Goal: Task Accomplishment & Management: Complete application form

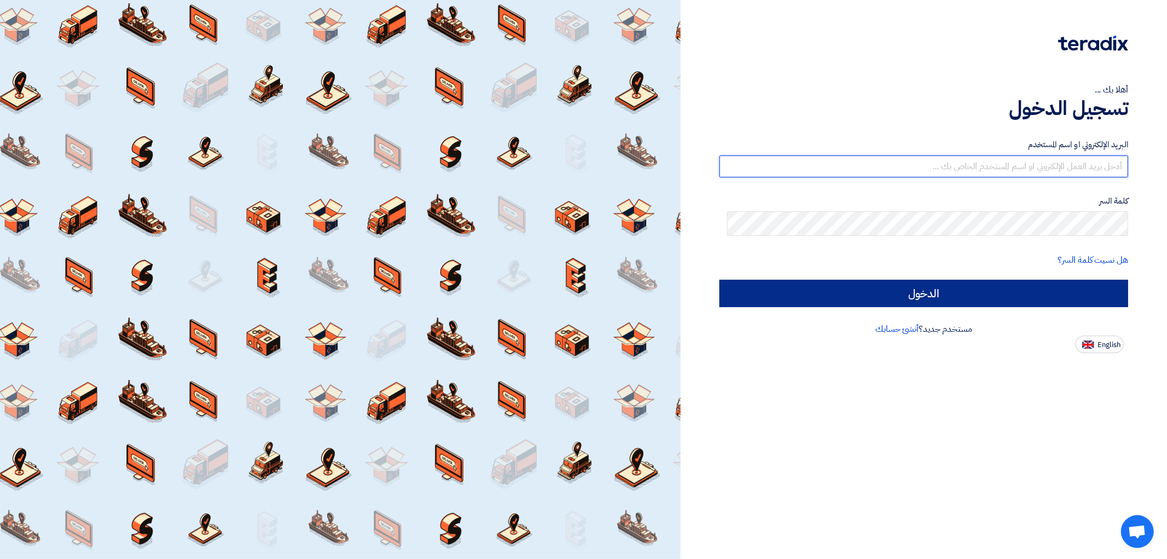
type input "[EMAIL_ADDRESS][DOMAIN_NAME]"
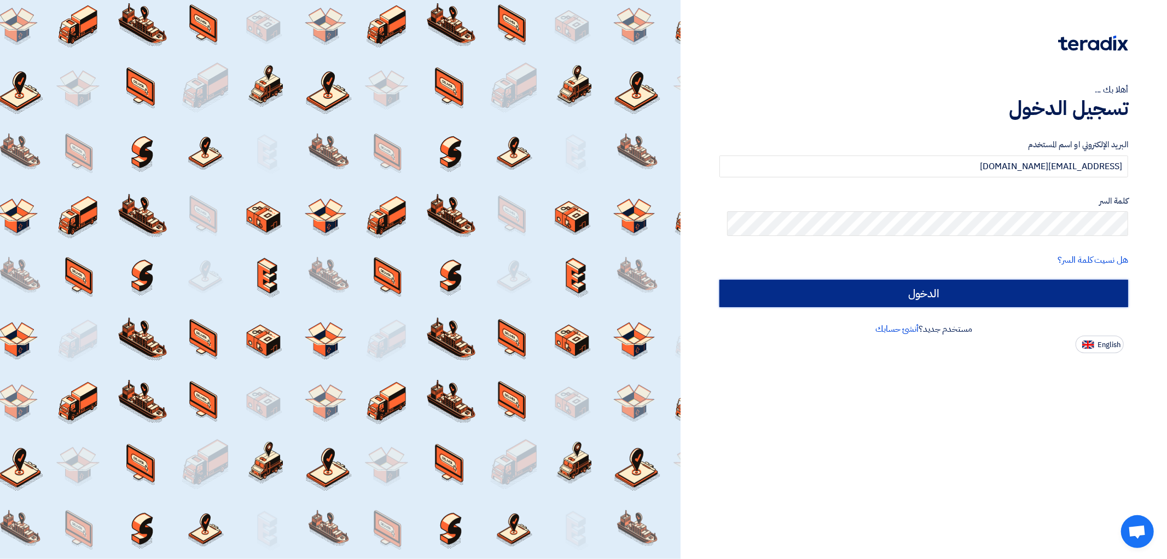
click at [966, 307] on input "الدخول" at bounding box center [924, 293] width 409 height 27
type input "Sign in"
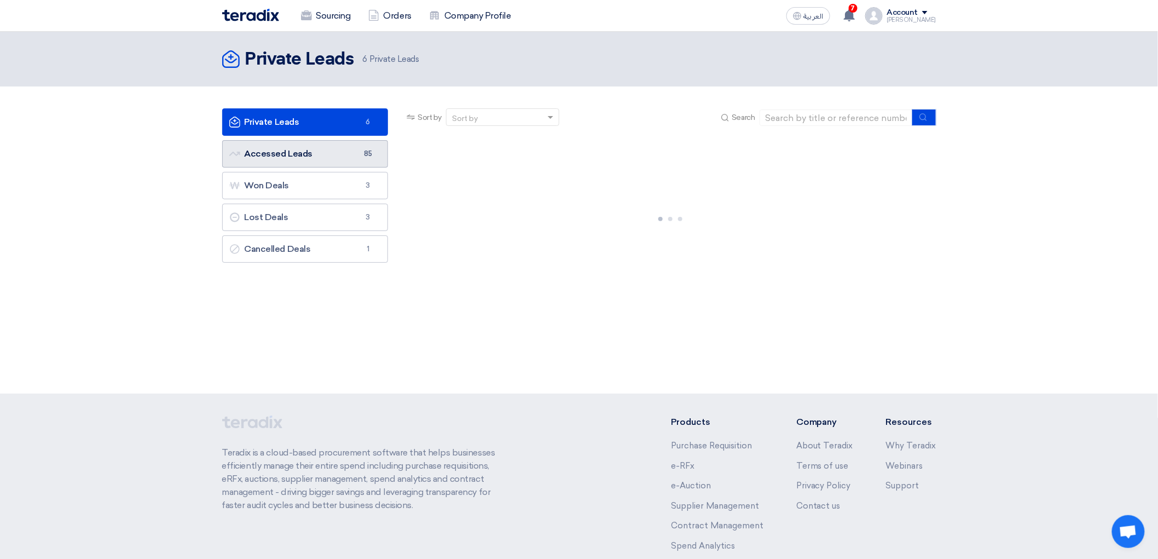
click at [270, 167] on link "Accessed Leads Accessed Leads 85" at bounding box center [305, 153] width 166 height 27
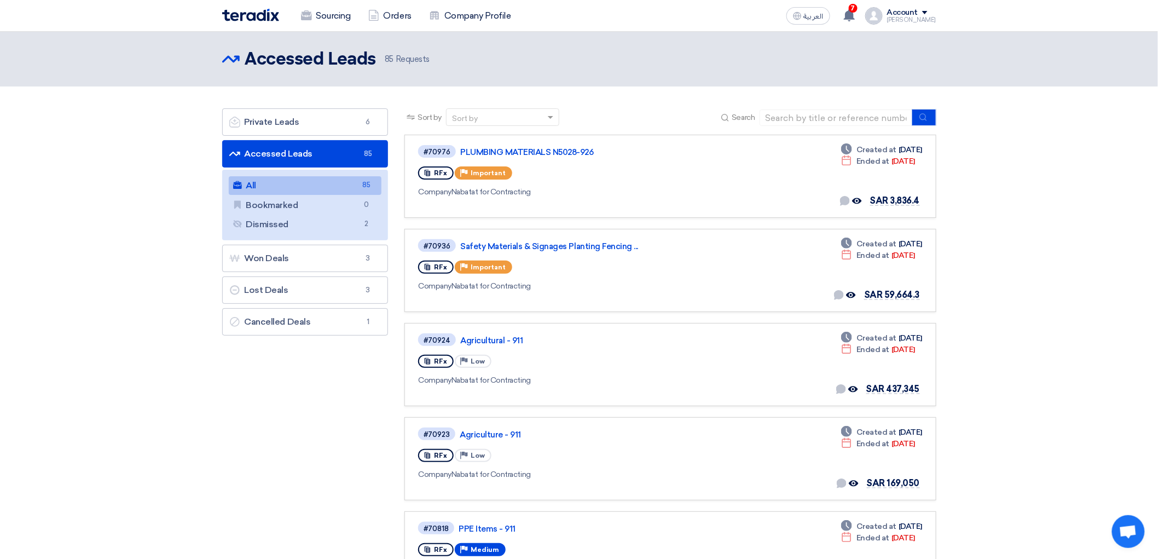
click at [755, 123] on span "Search" at bounding box center [743, 117] width 23 height 11
click at [833, 126] on input at bounding box center [836, 117] width 153 height 16
type input "71083"
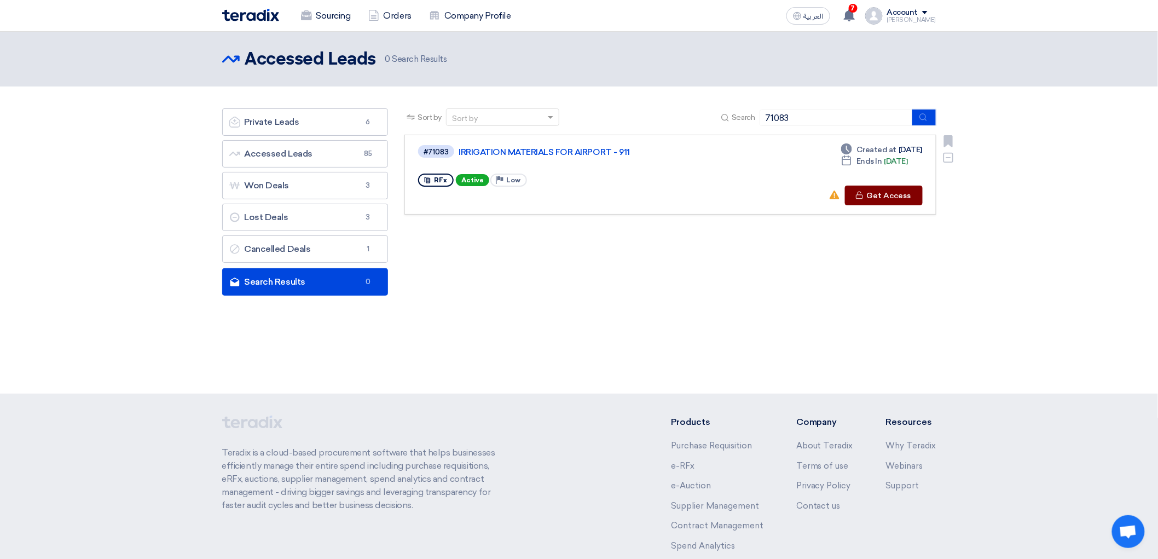
click at [923, 205] on button "Check details Get Access" at bounding box center [884, 196] width 78 height 20
click at [918, 205] on button "Check details Get Access" at bounding box center [884, 196] width 78 height 20
click at [567, 157] on link "IRRIGATION MATERIALS FOR AIRPORT - 911" at bounding box center [596, 152] width 274 height 10
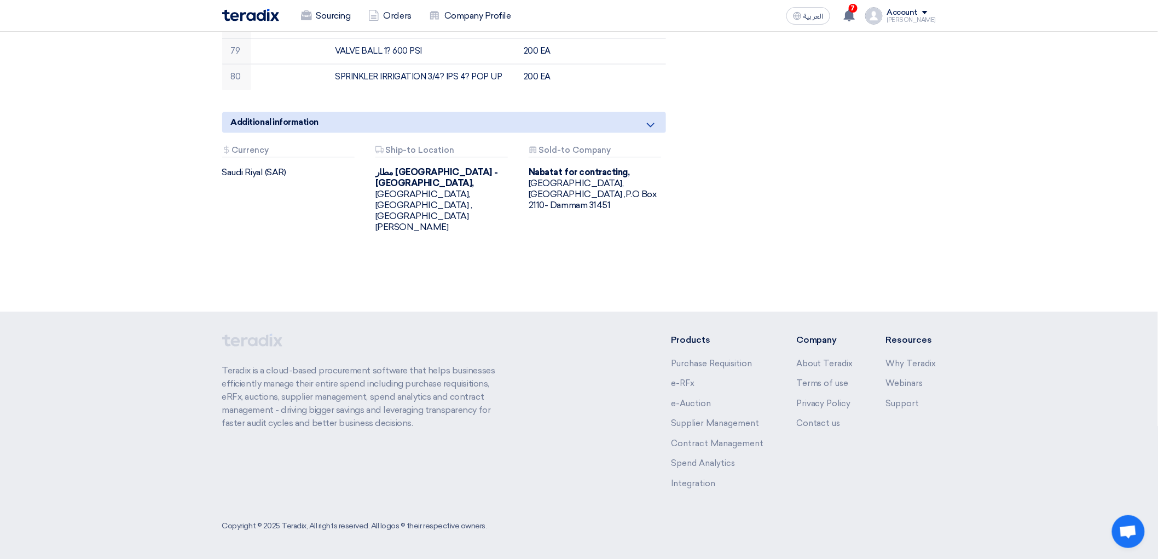
scroll to position [2675, 0]
click at [633, 132] on div "Additional information" at bounding box center [444, 122] width 444 height 21
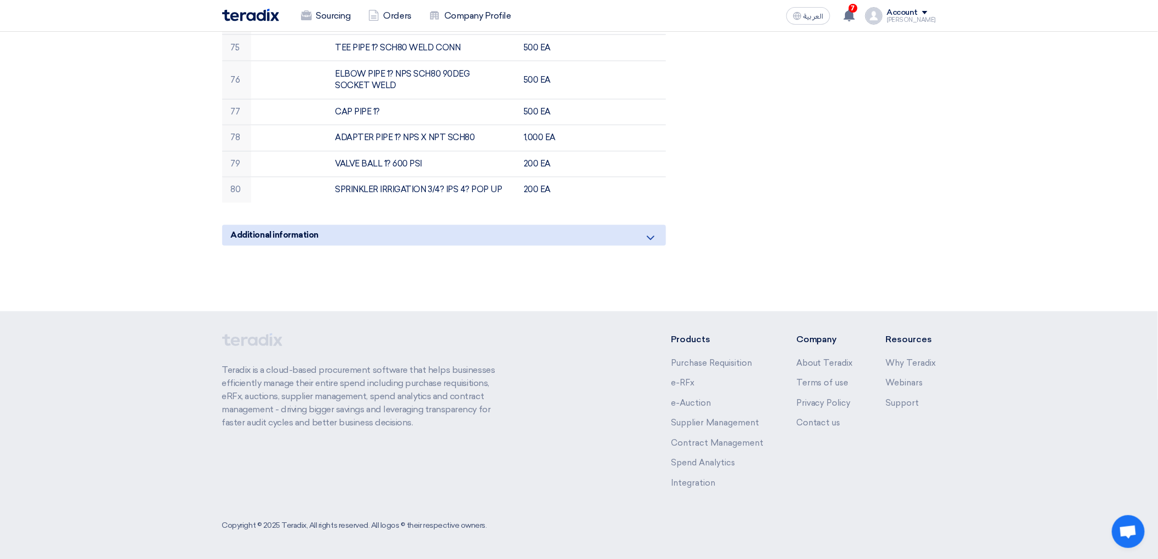
click at [633, 246] on div "Additional information" at bounding box center [444, 235] width 444 height 21
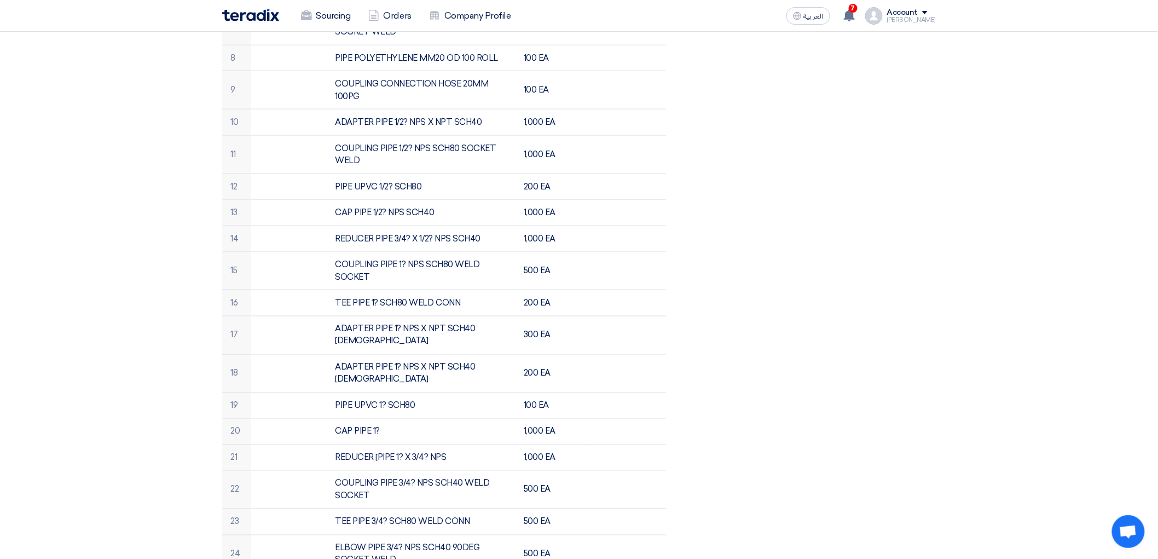
scroll to position [121, 0]
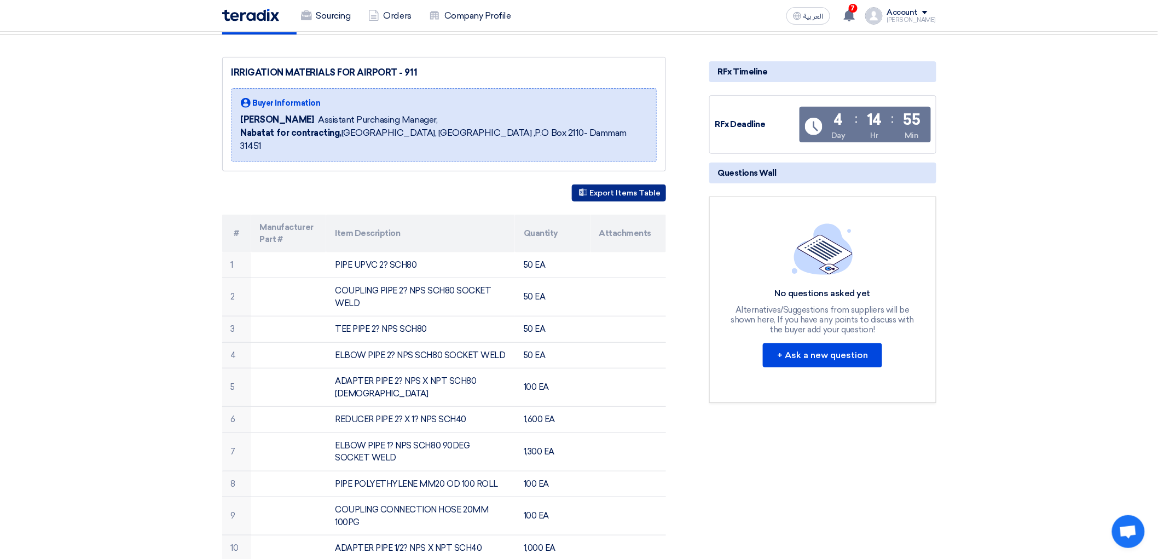
click at [617, 201] on button "Export Items Table" at bounding box center [619, 192] width 94 height 17
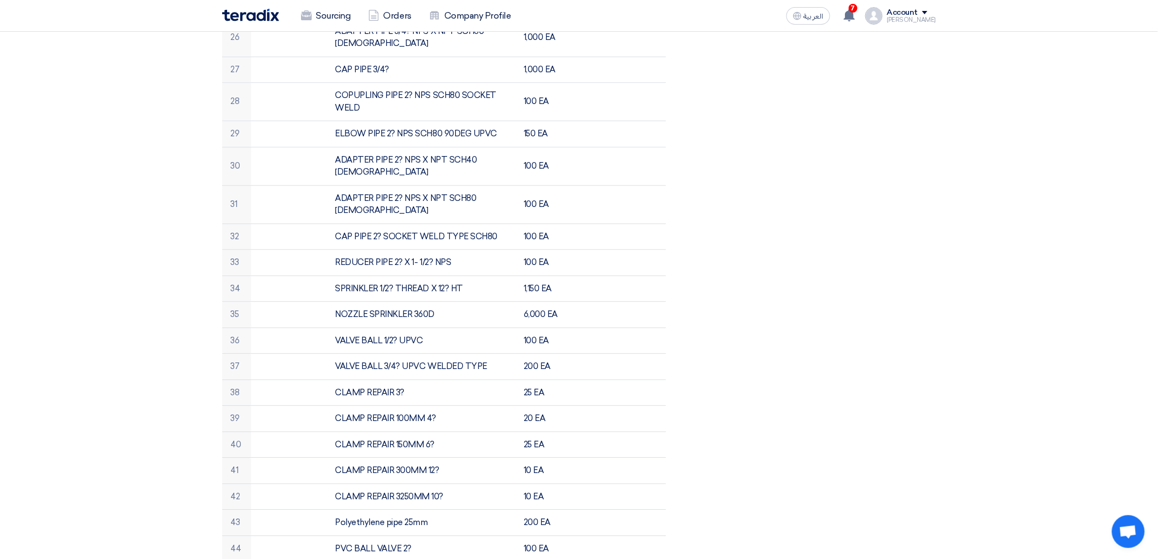
scroll to position [912, 0]
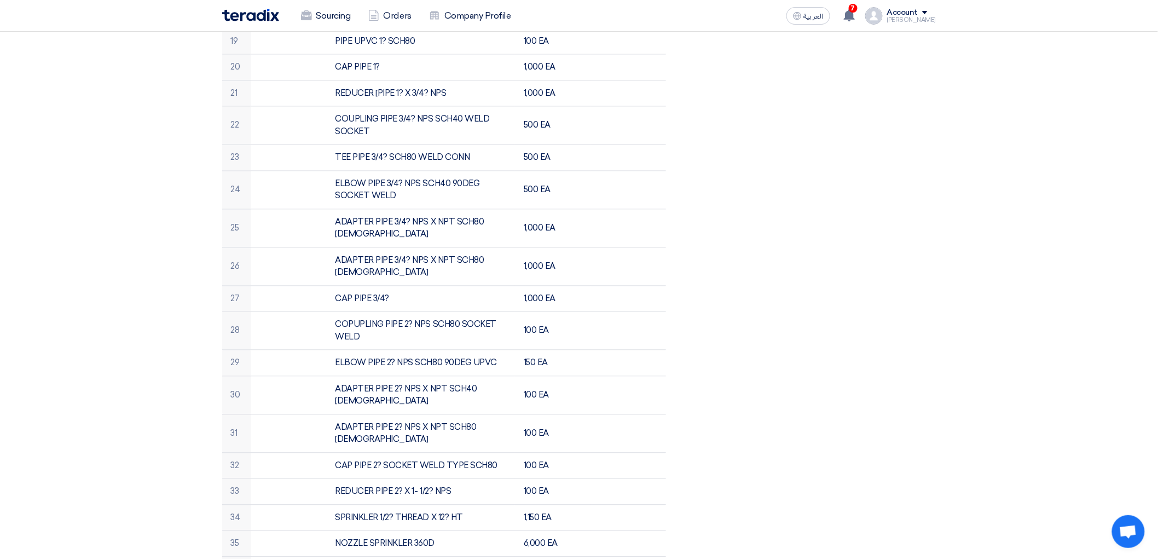
drag, startPoint x: 117, startPoint y: 254, endPoint x: 83, endPoint y: 159, distance: 101.1
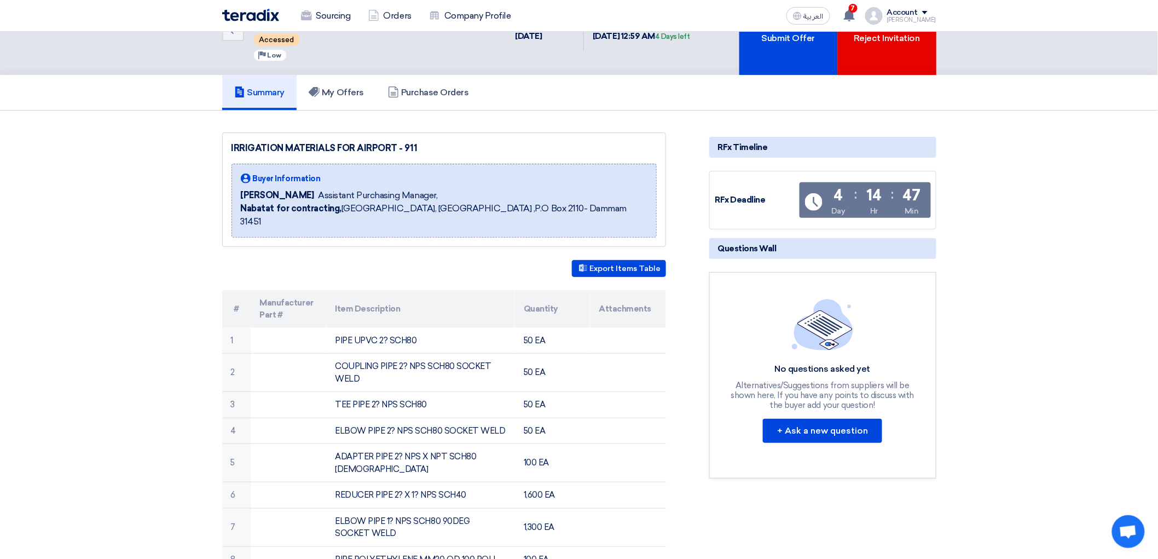
scroll to position [0, 0]
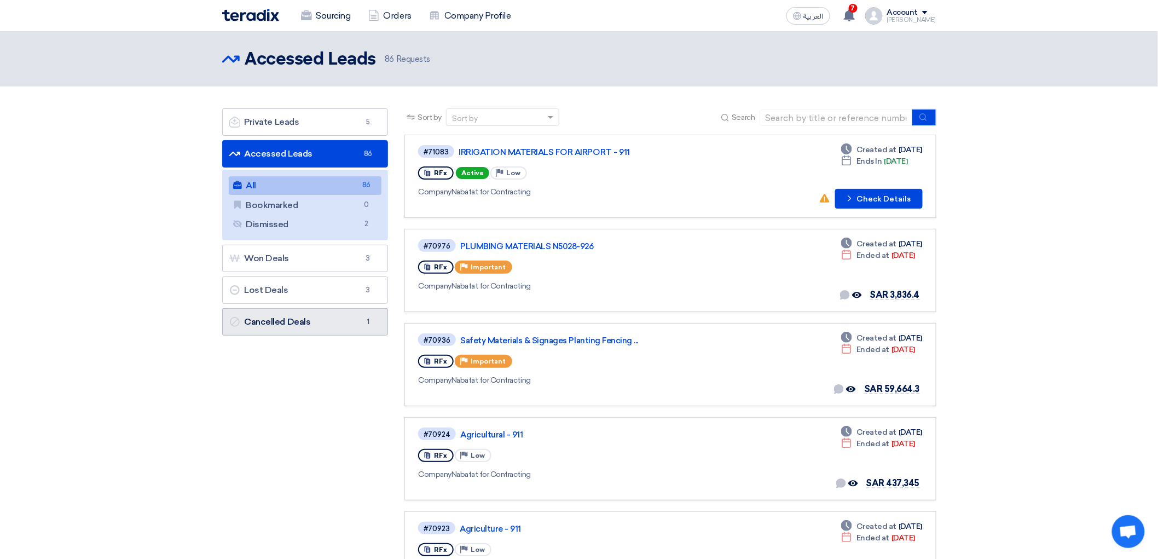
click at [288, 335] on link "Cancelled Deals Cancelled Deals 1" at bounding box center [305, 321] width 166 height 27
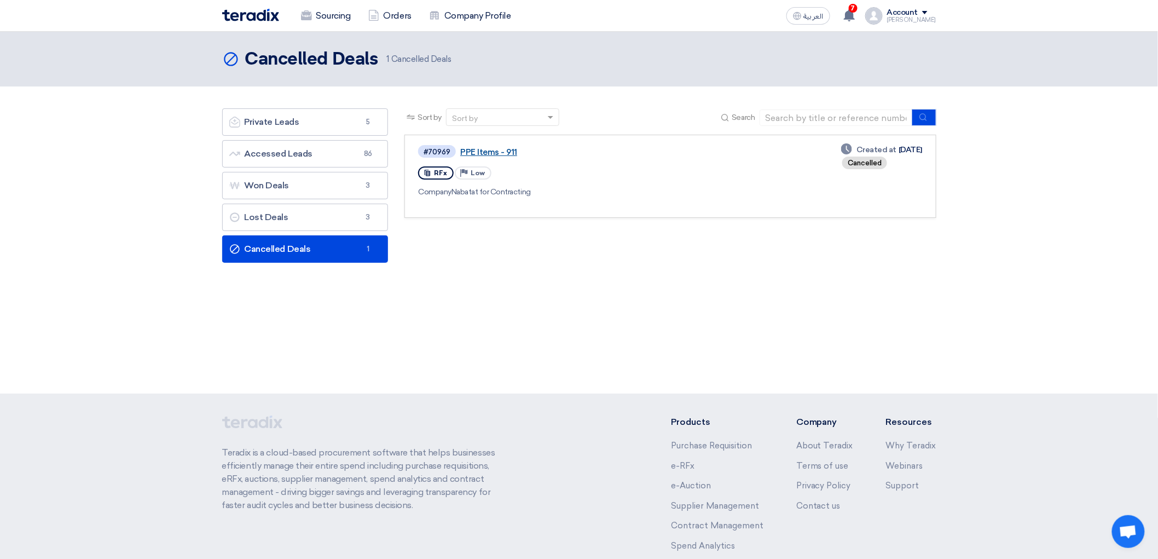
click at [485, 157] on link "PPE Items - 911" at bounding box center [597, 152] width 274 height 10
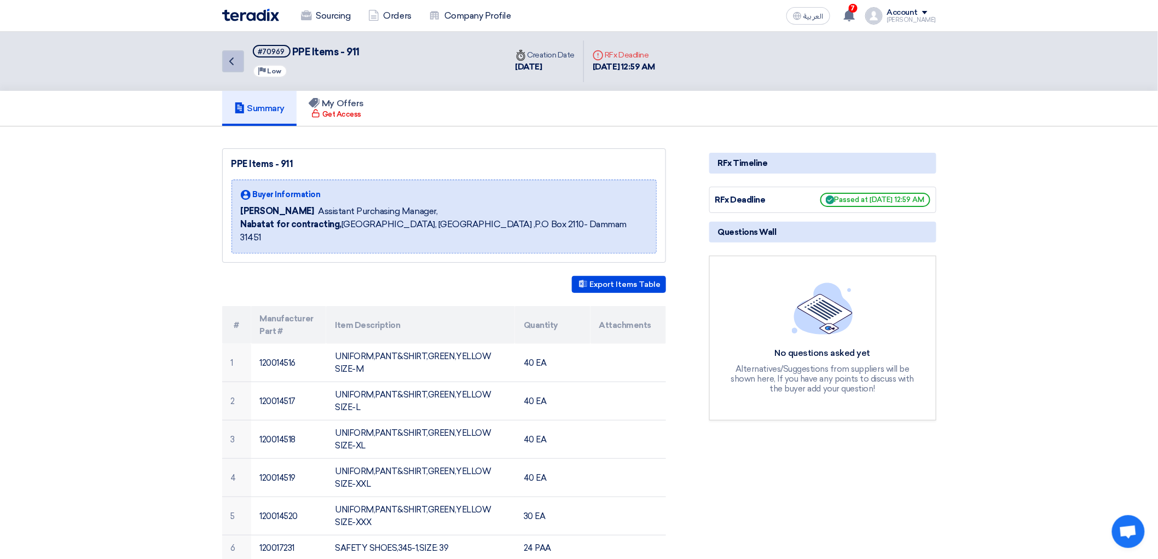
click at [222, 60] on link "Back" at bounding box center [233, 61] width 22 height 22
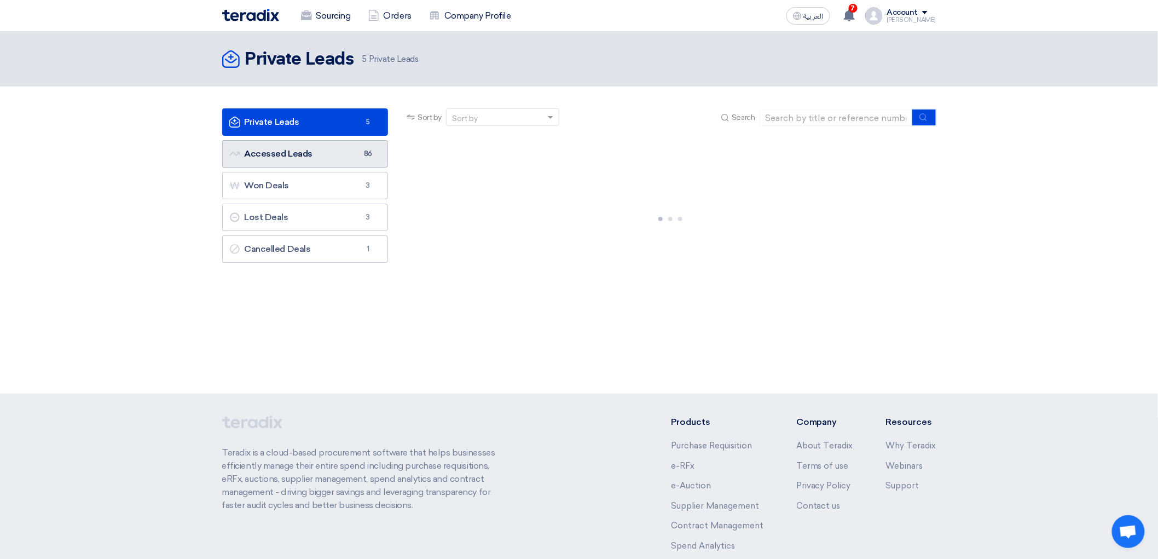
click at [270, 167] on link "Accessed Leads Accessed Leads 86" at bounding box center [305, 153] width 166 height 27
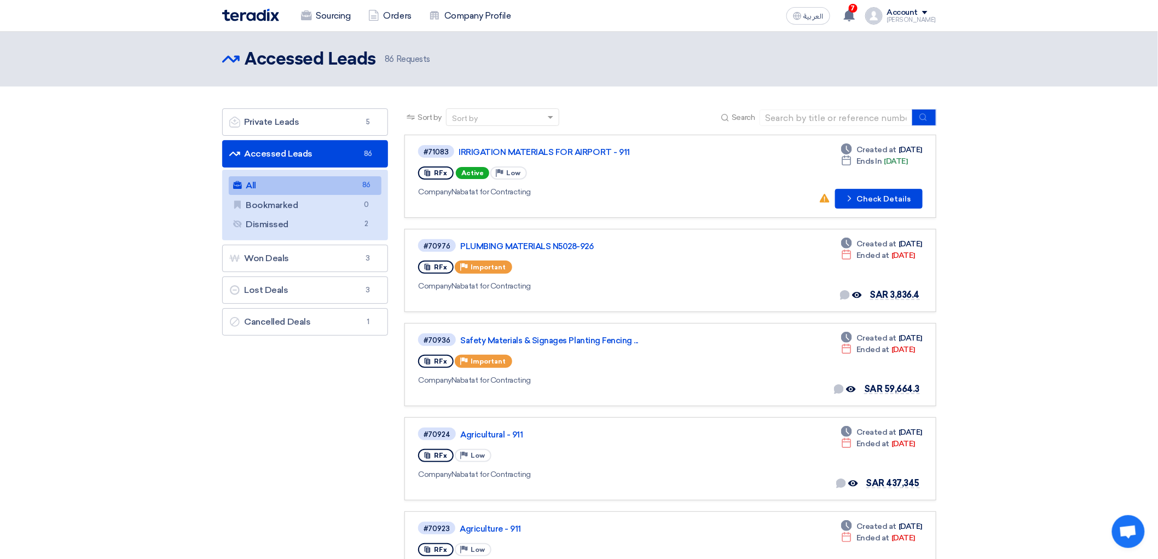
click at [894, 135] on div "Sort by Sort by Search" at bounding box center [669, 121] width 531 height 26
click at [893, 126] on input at bounding box center [836, 117] width 153 height 16
type input "71083"
click at [928, 121] on icon "submit" at bounding box center [923, 117] width 9 height 9
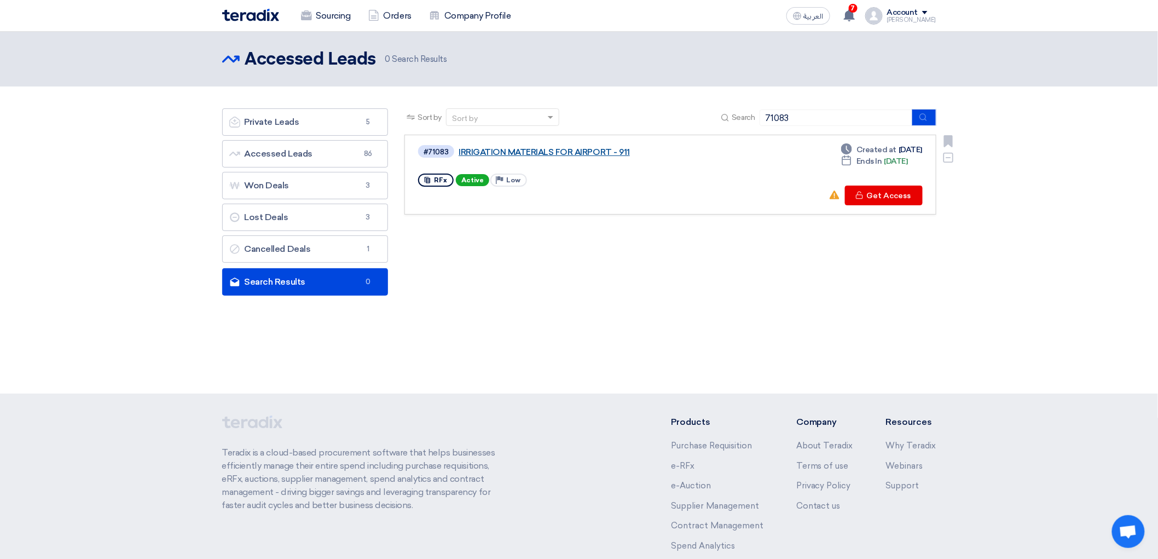
click at [609, 157] on link "IRRIGATION MATERIALS FOR AIRPORT - 911" at bounding box center [596, 152] width 274 height 10
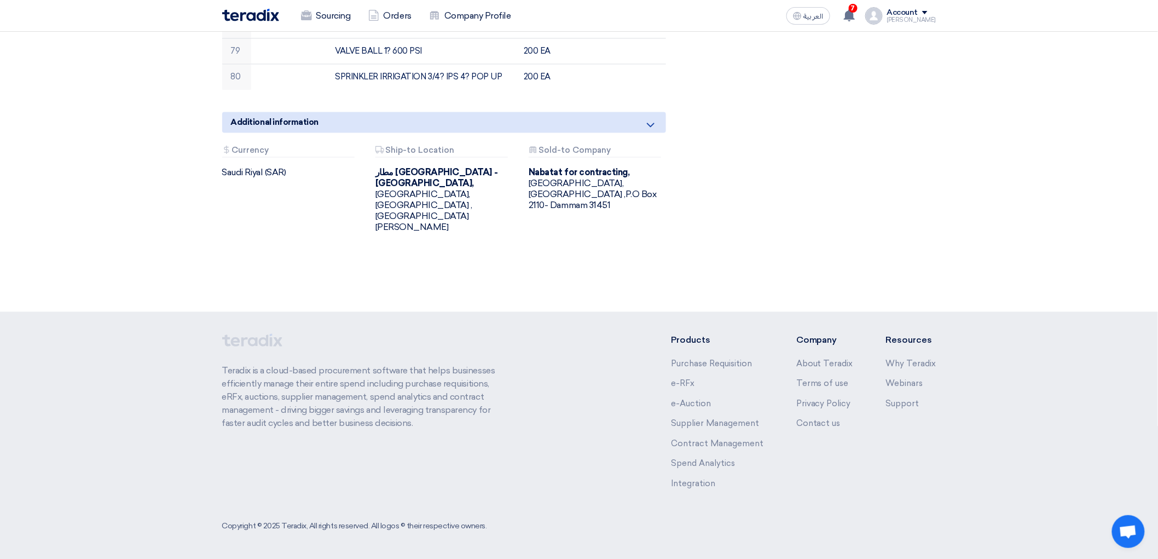
scroll to position [2896, 0]
click at [640, 112] on div "Additional information" at bounding box center [444, 122] width 444 height 21
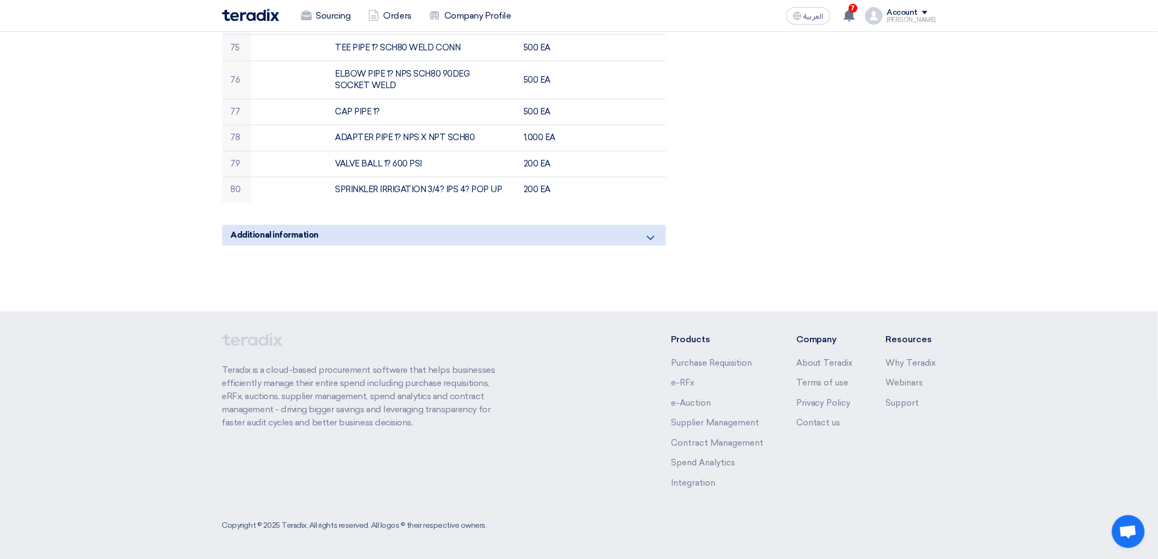
scroll to position [2805, 0]
click at [653, 231] on icon at bounding box center [650, 237] width 13 height 13
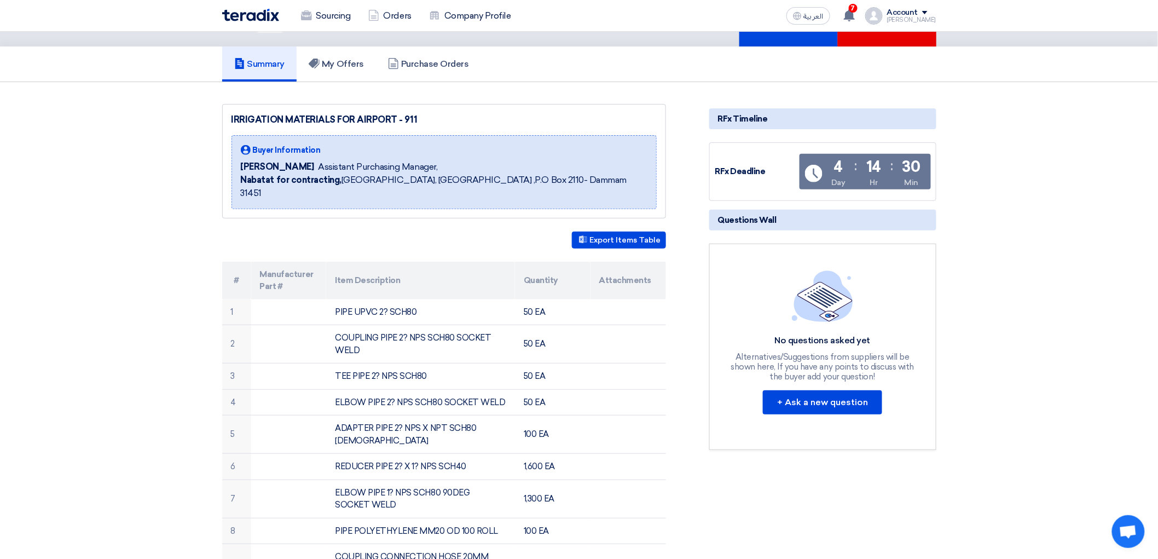
scroll to position [0, 0]
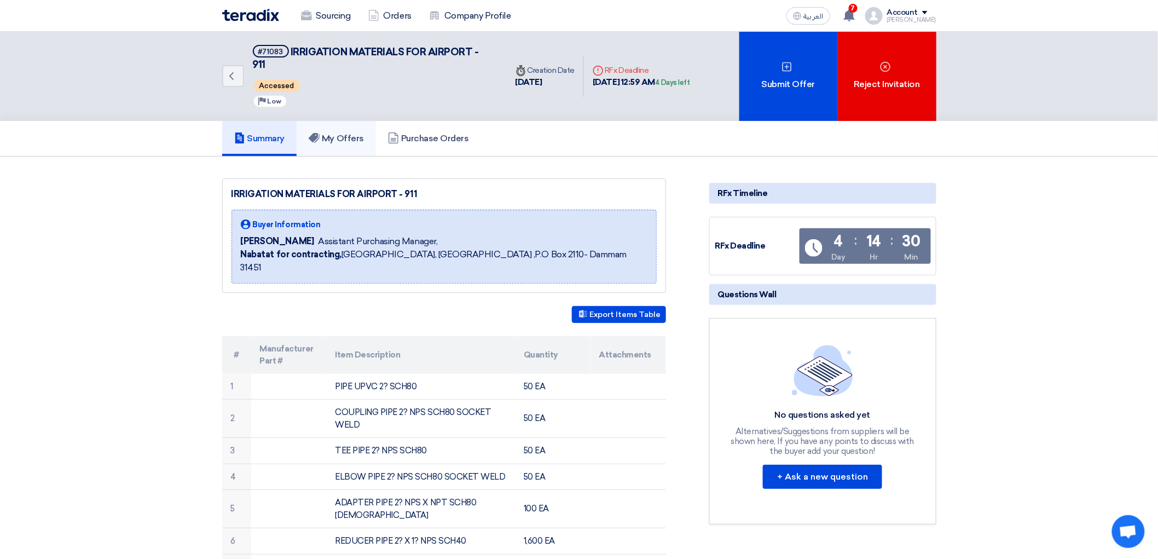
click at [338, 144] on h5 "My Offers" at bounding box center [336, 138] width 55 height 11
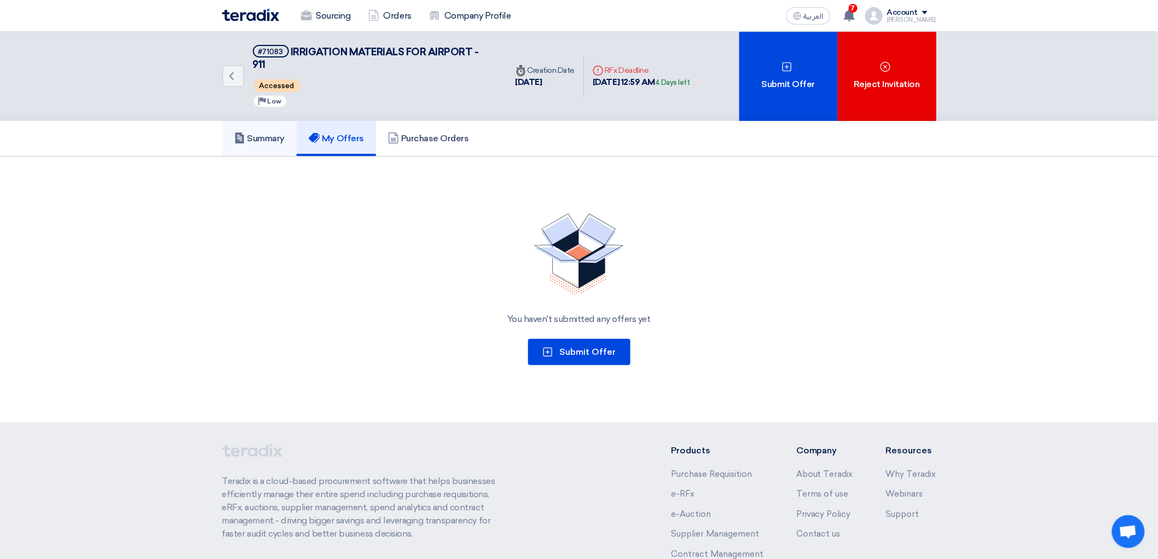
click at [234, 144] on h5 "Summary" at bounding box center [259, 138] width 51 height 11
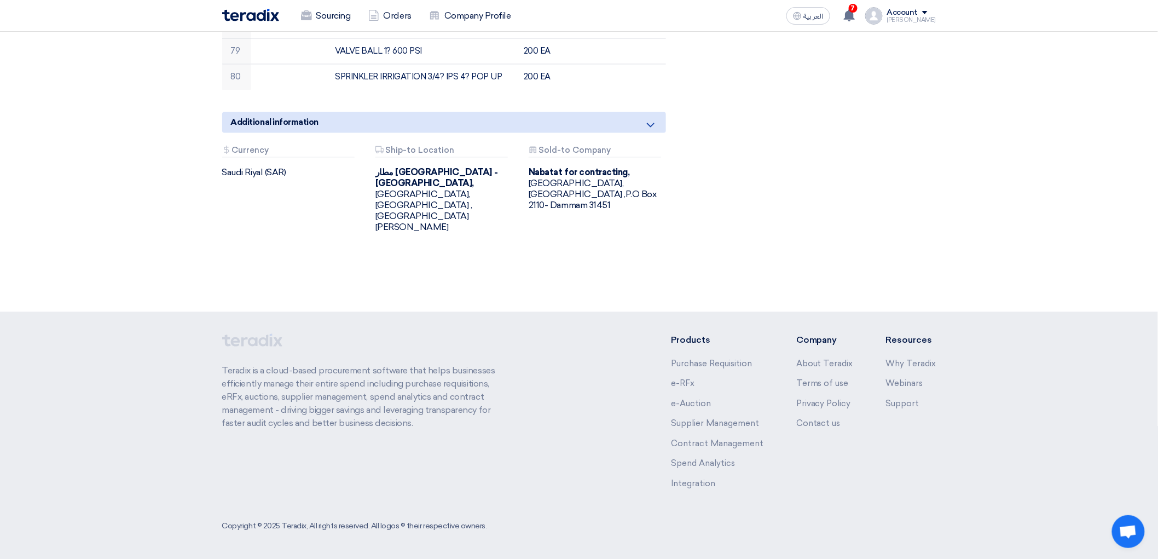
scroll to position [2675, 0]
click at [600, 90] on td at bounding box center [628, 77] width 76 height 26
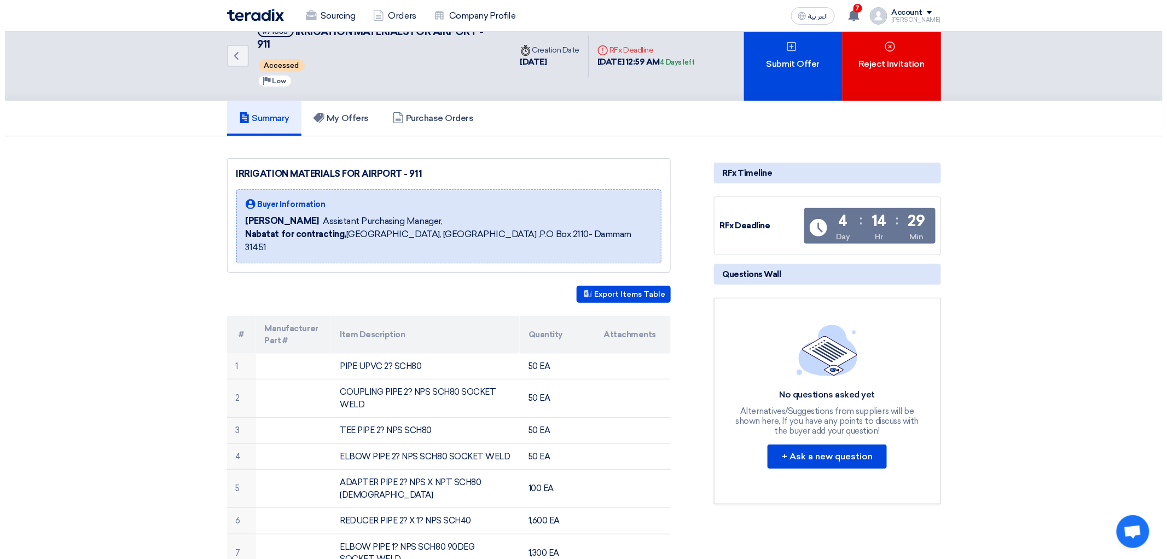
scroll to position [0, 0]
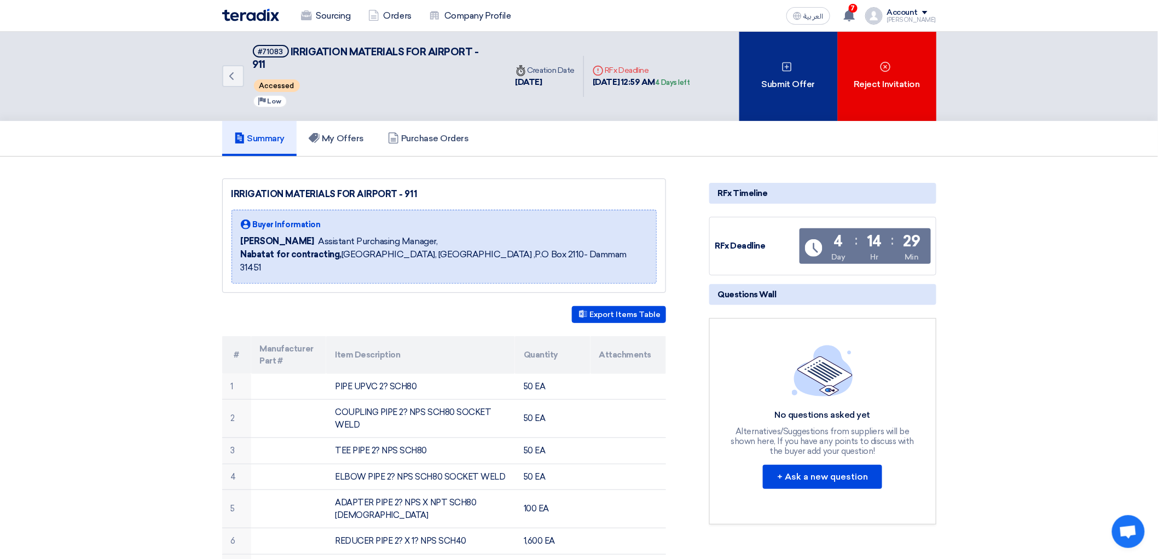
click at [830, 90] on div "Submit Offer" at bounding box center [788, 76] width 99 height 89
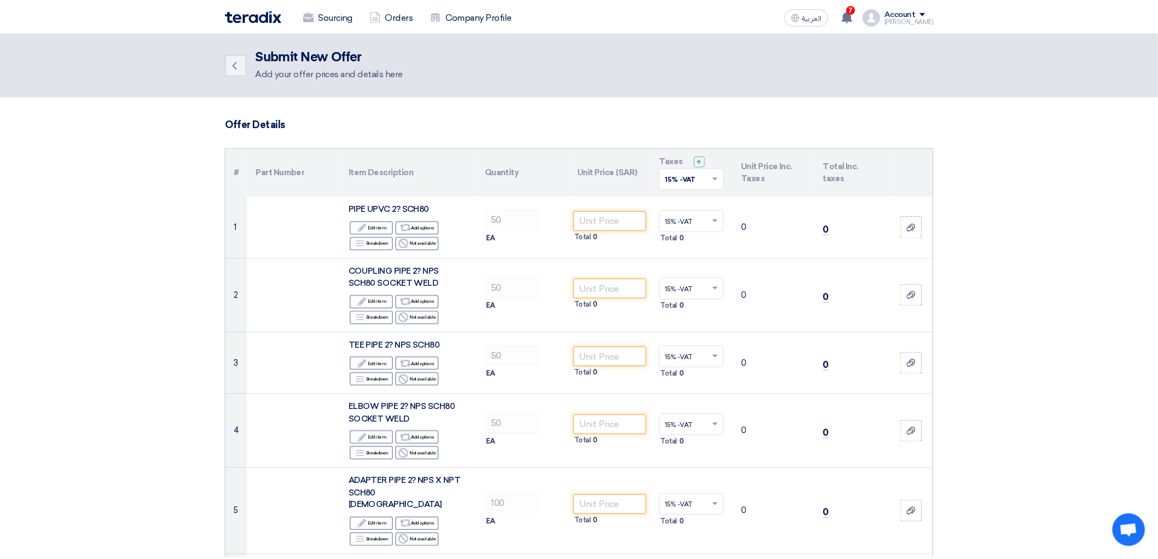
scroll to position [121, 0]
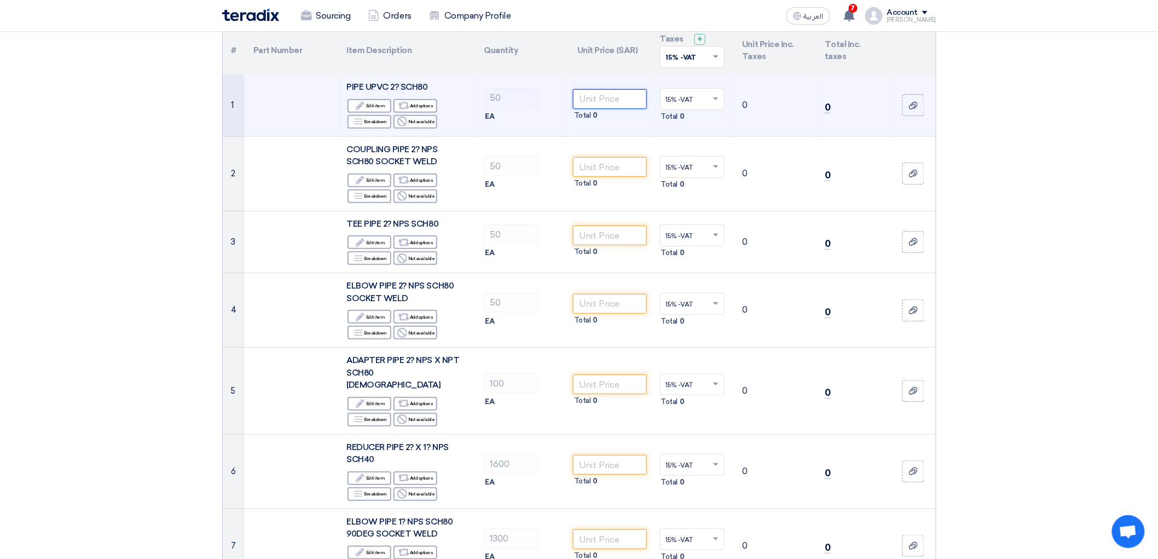
click at [610, 109] on input "number" at bounding box center [610, 99] width 74 height 20
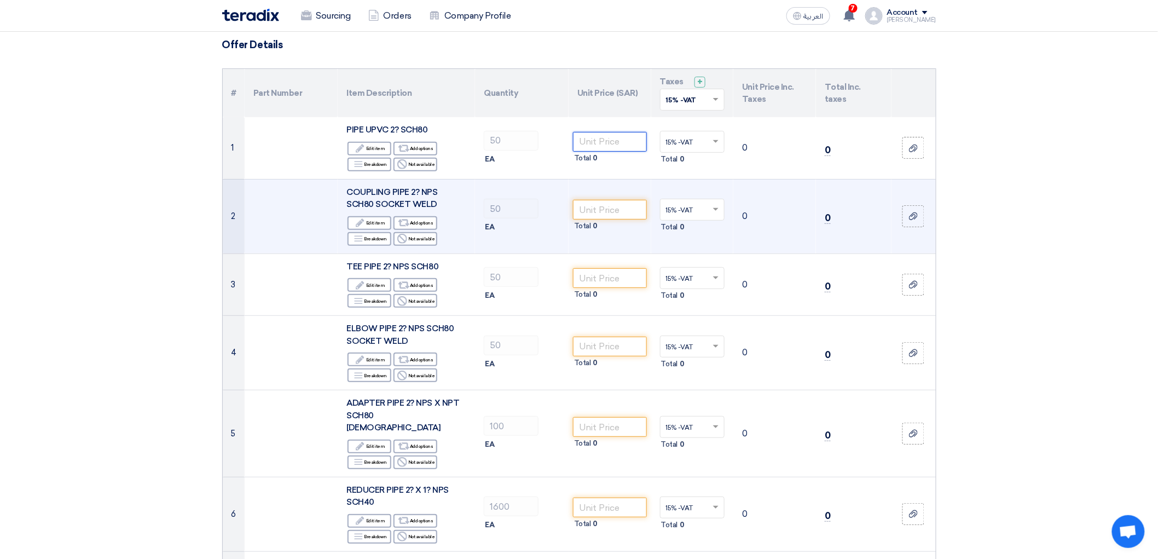
scroll to position [182, 0]
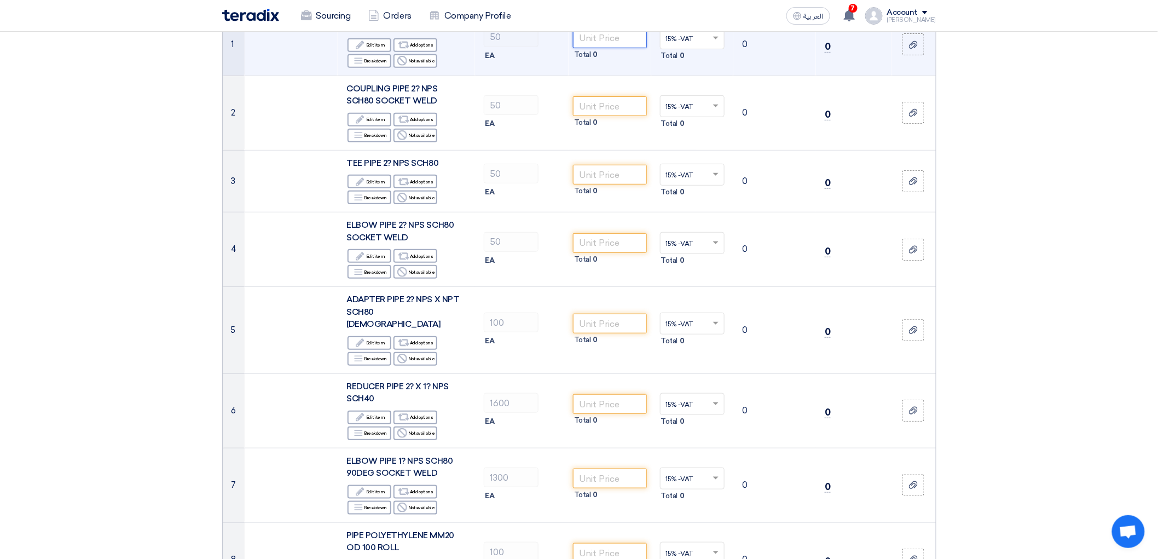
click at [624, 48] on input "number" at bounding box center [610, 38] width 74 height 20
type input "94"
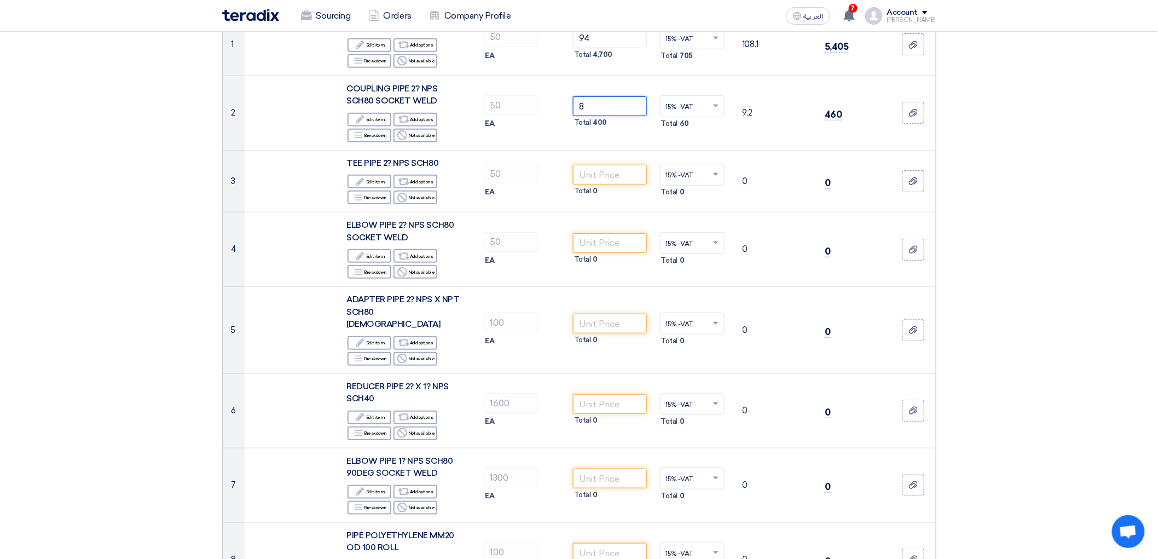
type input "8"
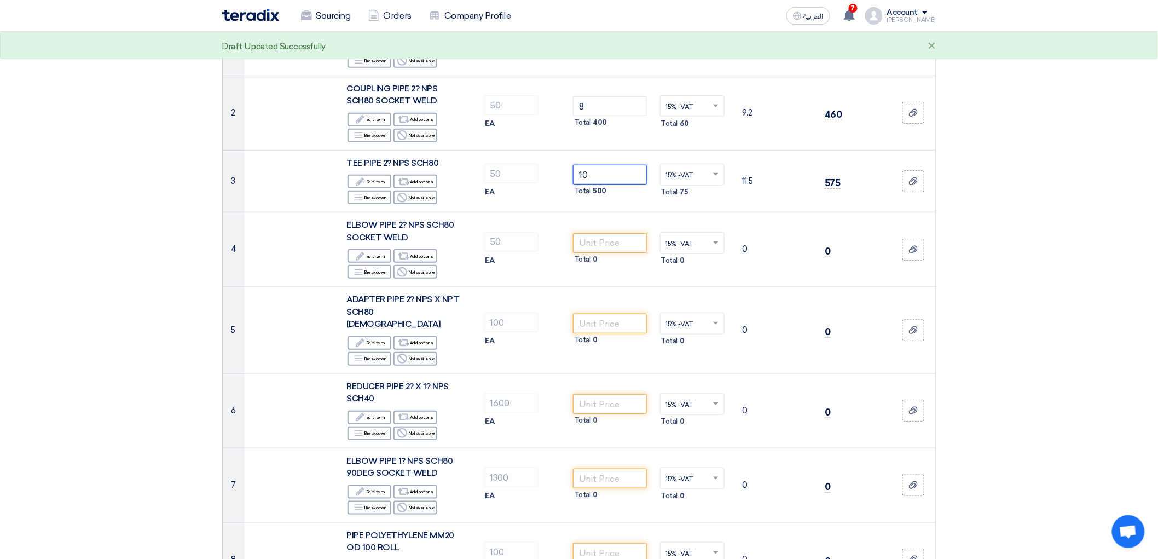
type input "10"
type input "8"
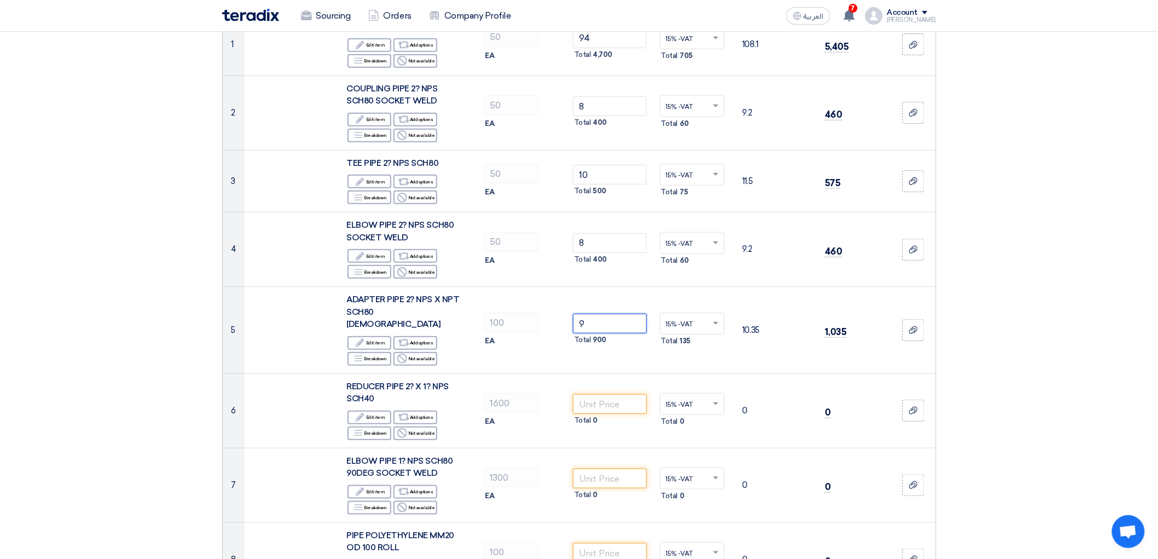
type input "9"
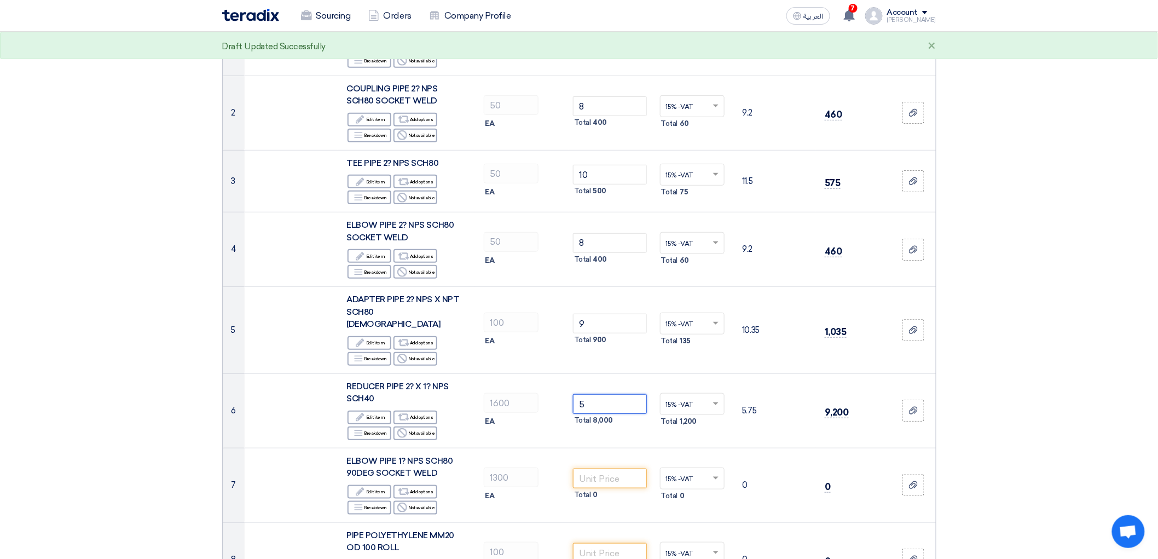
type input "5"
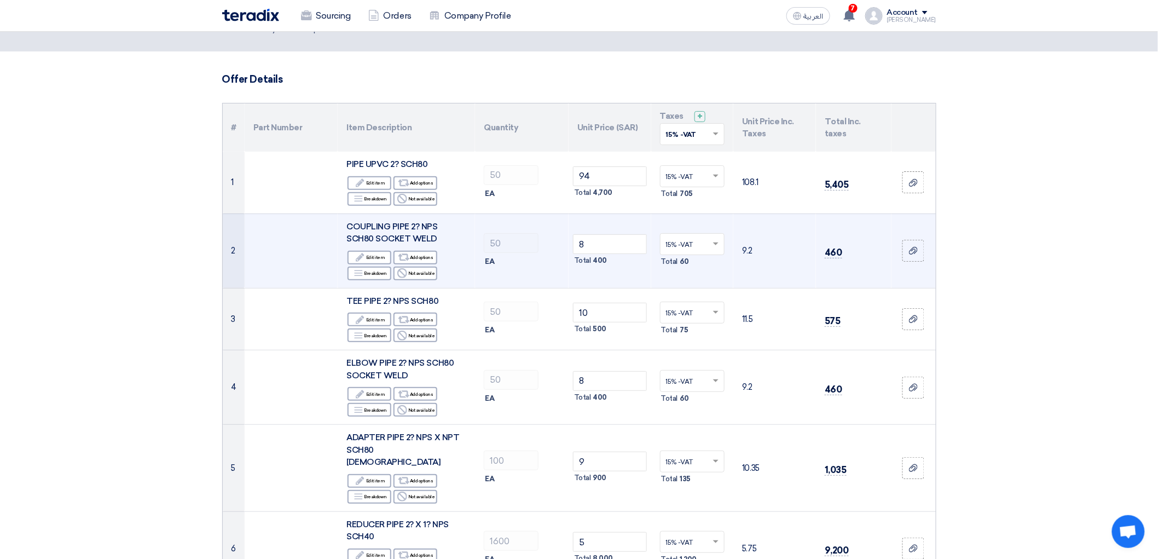
scroll to position [0, 0]
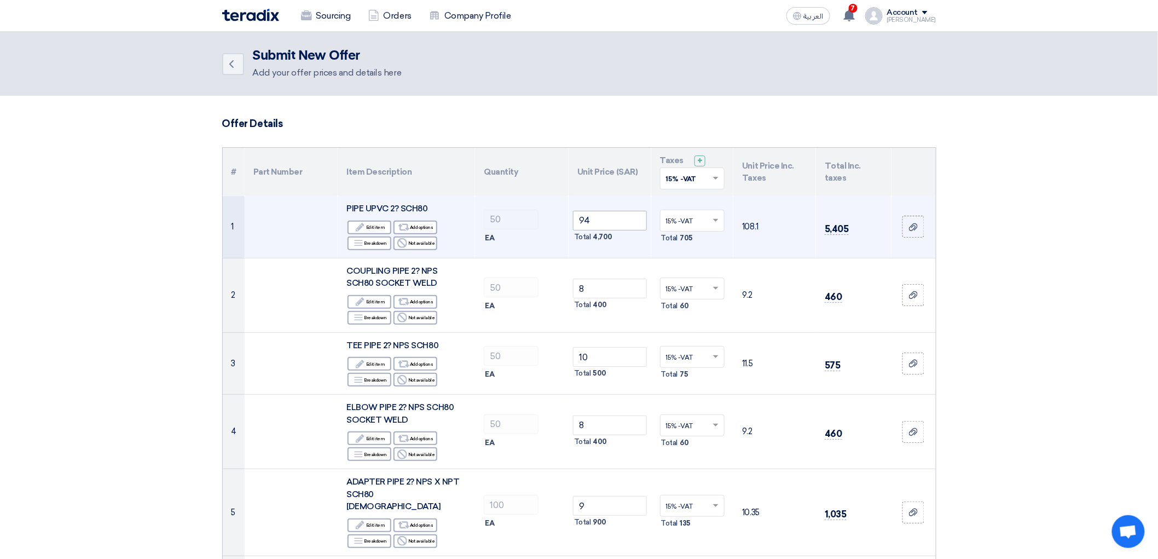
type input "550"
drag, startPoint x: 592, startPoint y: 245, endPoint x: 584, endPoint y: 256, distance: 13.1
click at [584, 230] on input "94" at bounding box center [610, 221] width 74 height 20
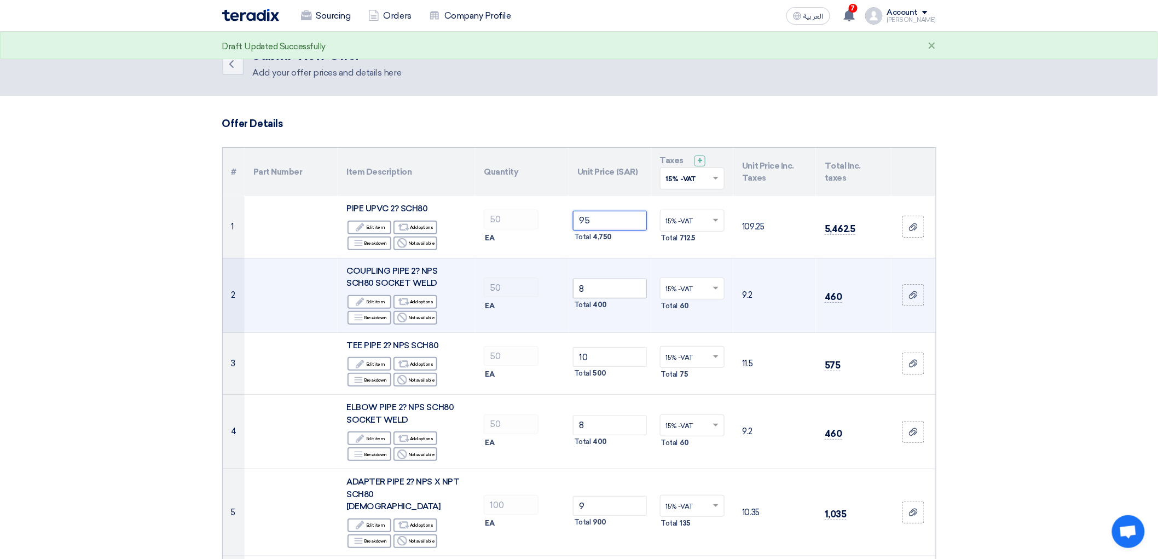
type input "95"
click at [609, 298] on input "8" at bounding box center [610, 289] width 74 height 20
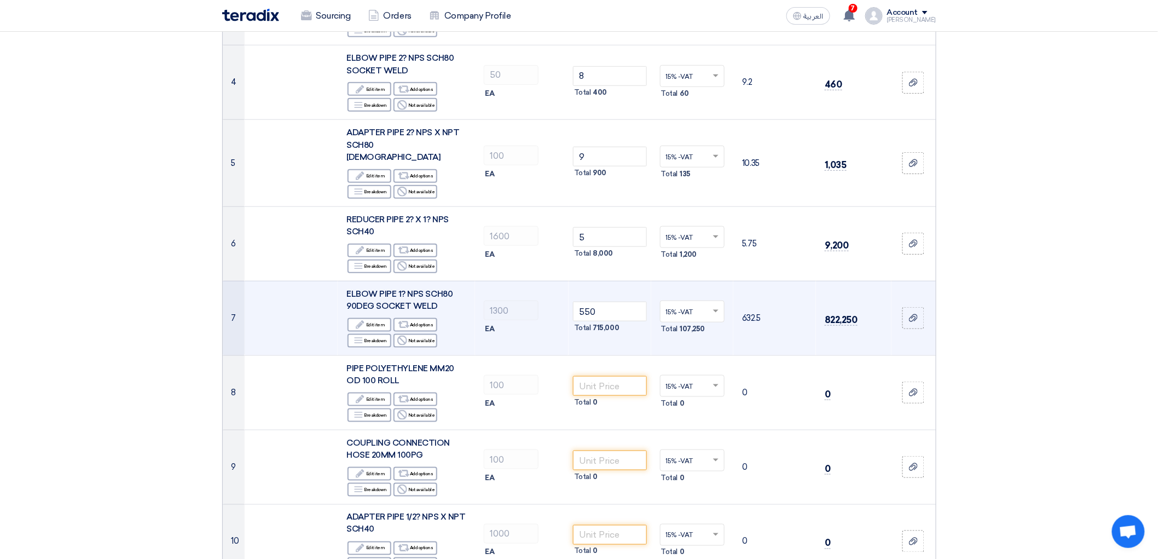
scroll to position [364, 0]
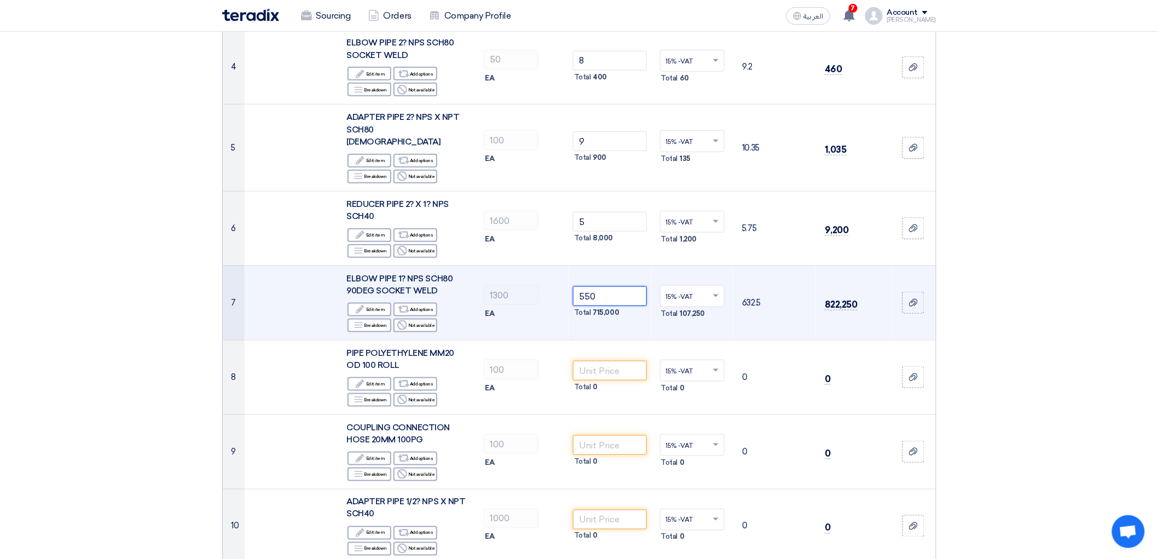
click at [613, 306] on input "550" at bounding box center [610, 296] width 74 height 20
drag, startPoint x: 604, startPoint y: 360, endPoint x: 576, endPoint y: 366, distance: 28.4
click at [576, 306] on input "550" at bounding box center [610, 296] width 74 height 20
click at [610, 306] on input "550" at bounding box center [610, 296] width 74 height 20
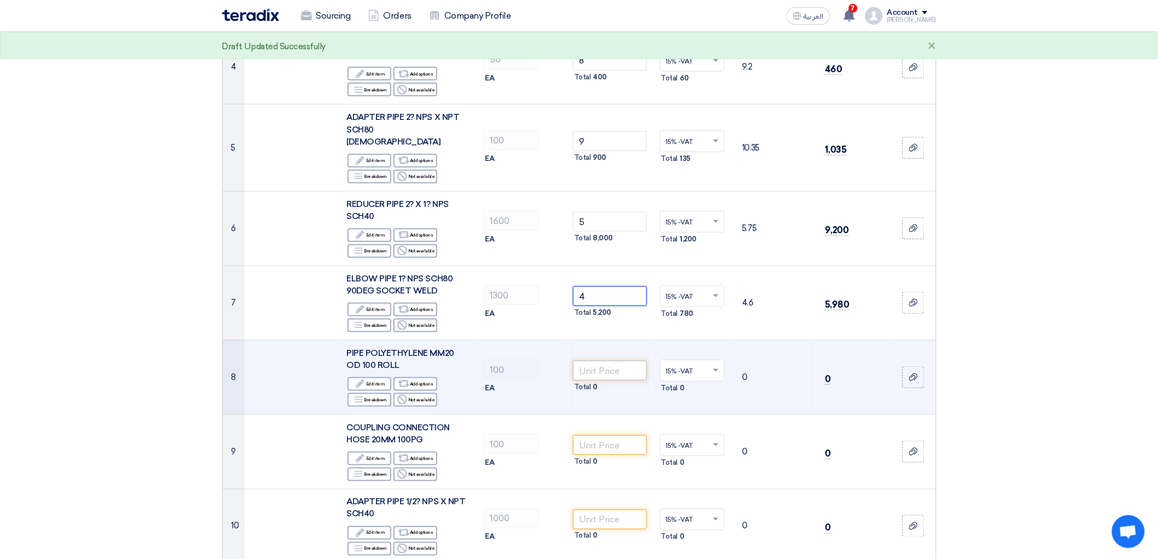
type input "4"
click at [606, 380] on input "number" at bounding box center [610, 371] width 74 height 20
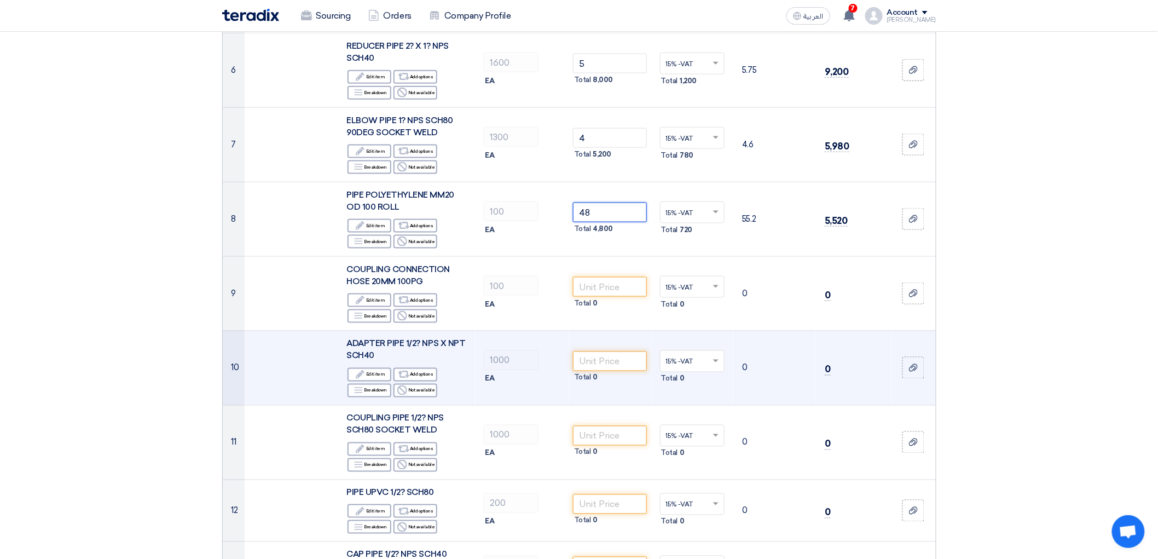
scroll to position [547, 0]
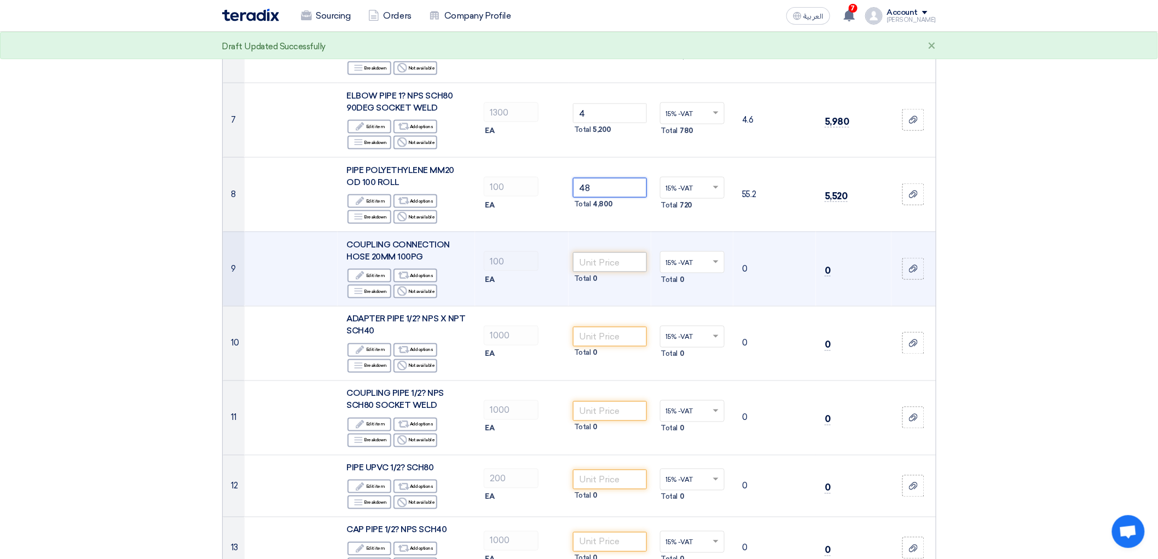
type input "48"
click at [616, 272] on input "number" at bounding box center [610, 262] width 74 height 20
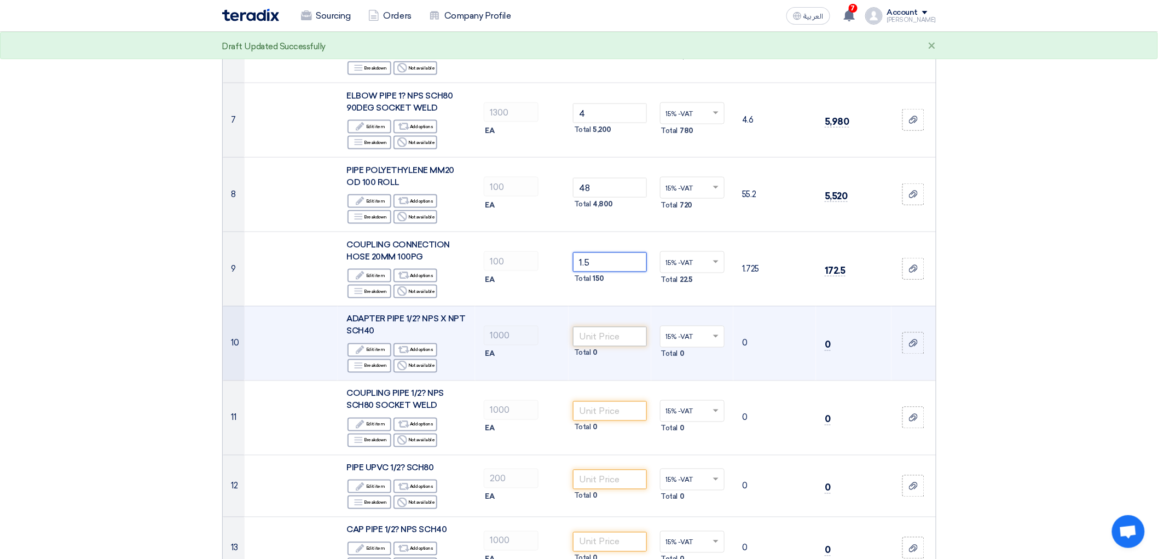
type input "1.5"
click at [618, 346] on input "number" at bounding box center [610, 337] width 74 height 20
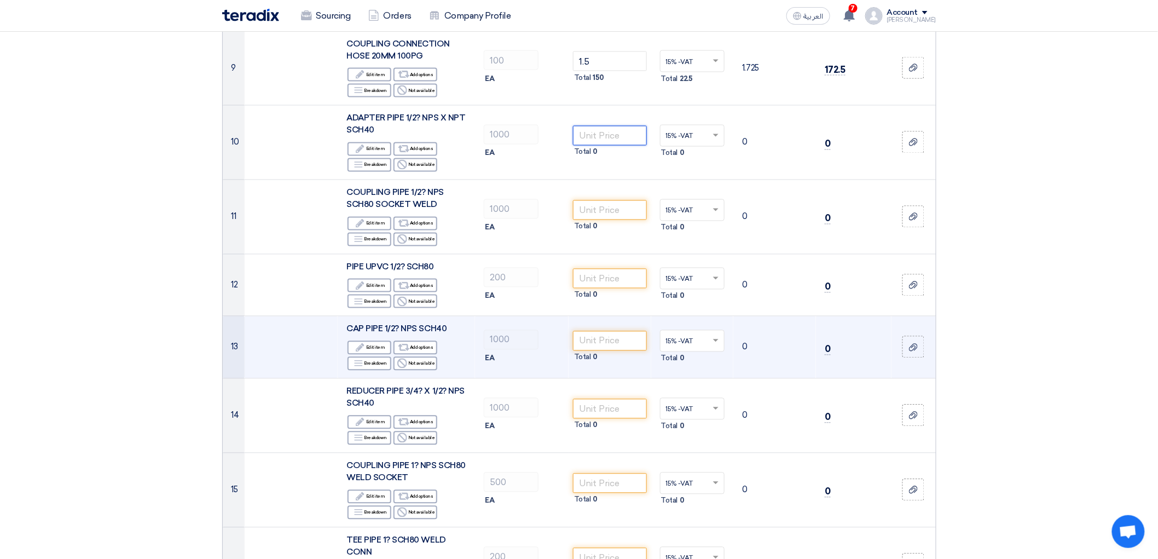
scroll to position [790, 0]
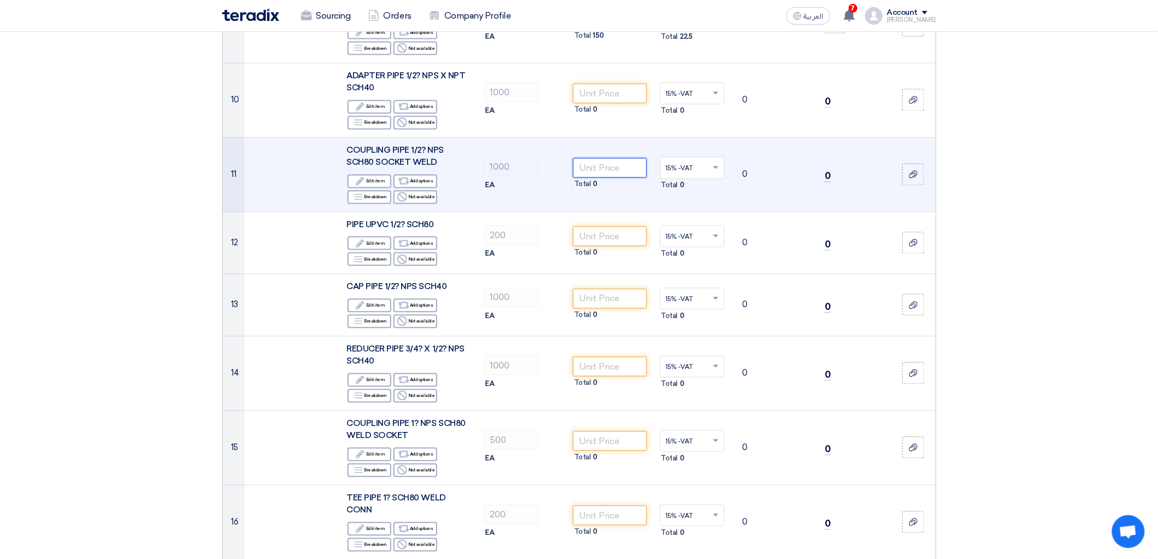
click at [606, 178] on input "number" at bounding box center [610, 168] width 74 height 20
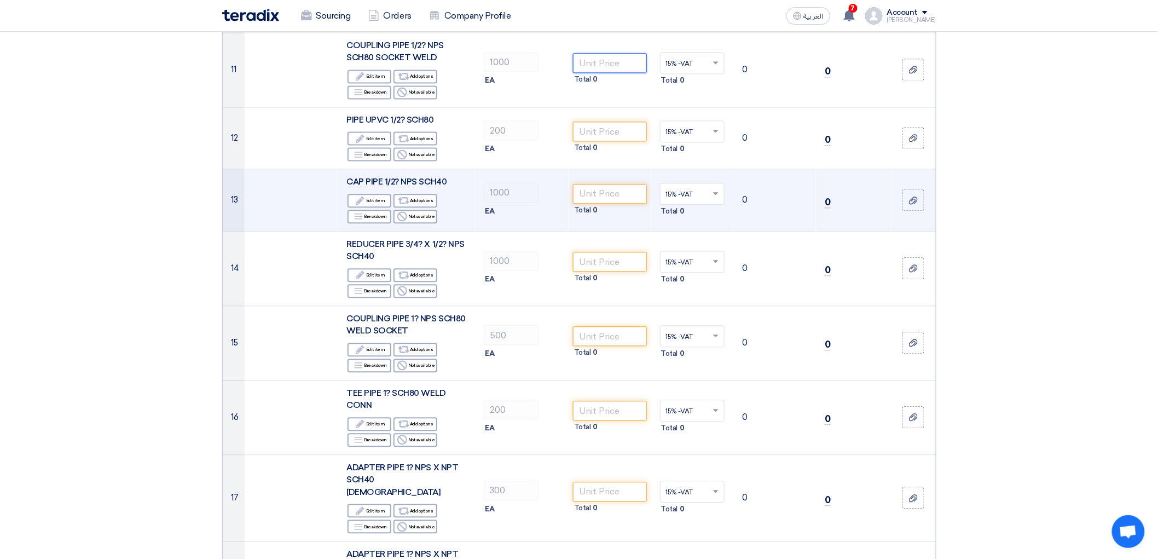
scroll to position [912, 0]
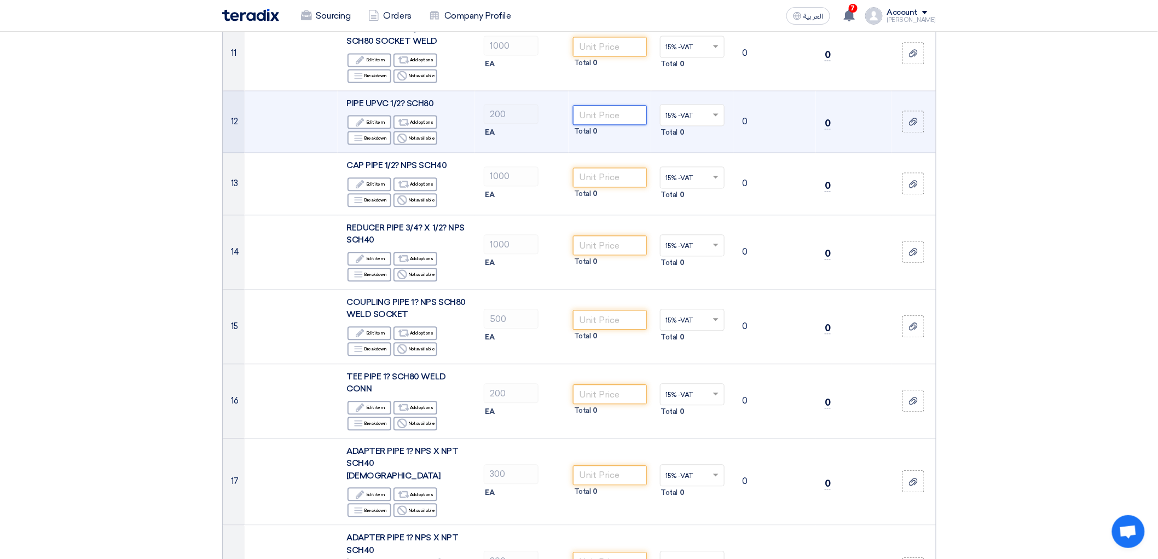
click at [627, 125] on input "number" at bounding box center [610, 115] width 74 height 20
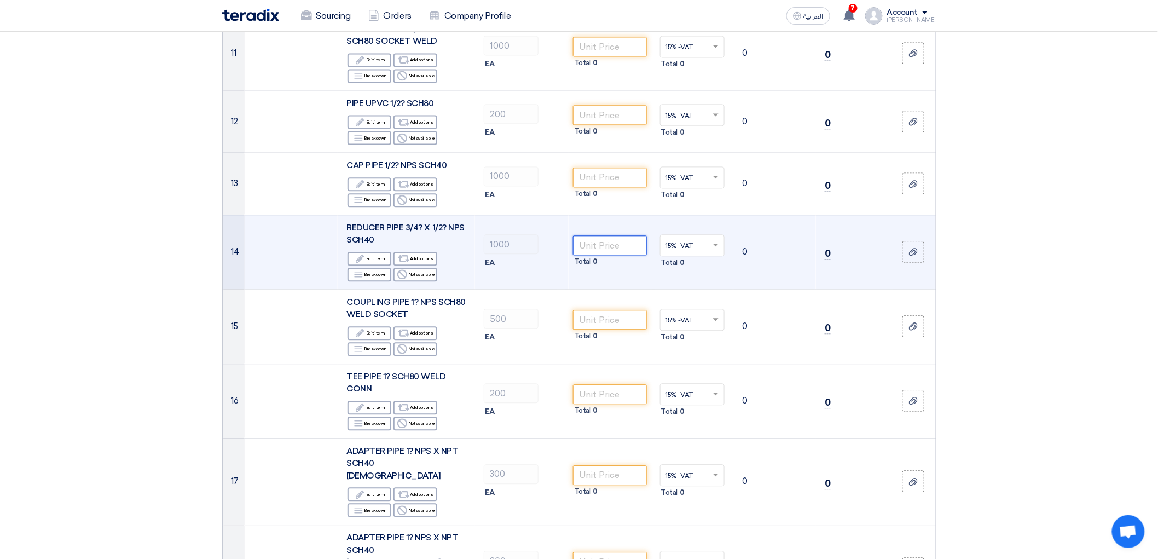
click at [631, 255] on input "number" at bounding box center [610, 245] width 74 height 20
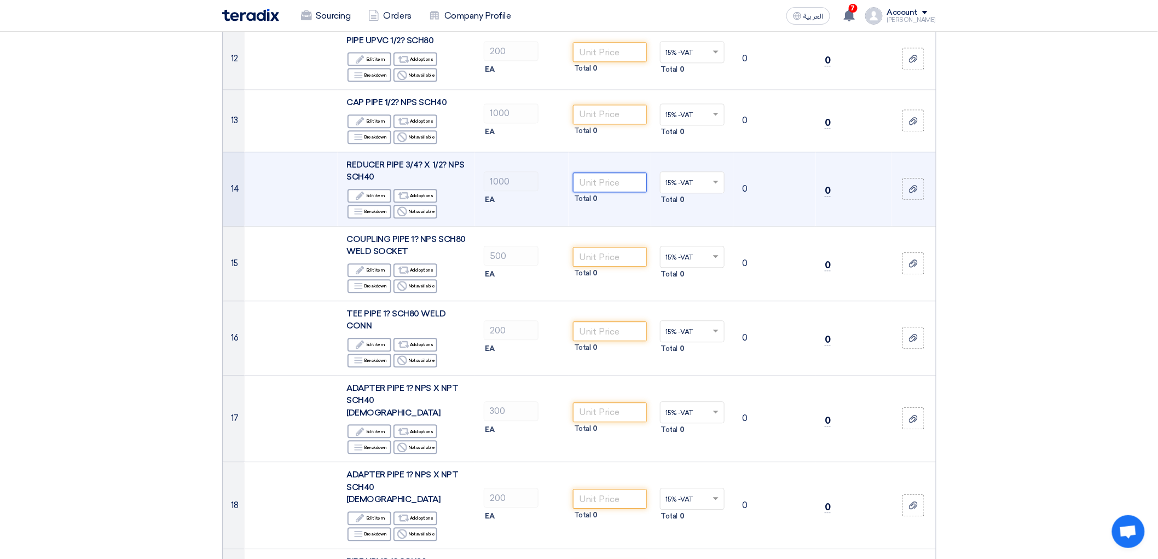
scroll to position [1033, 0]
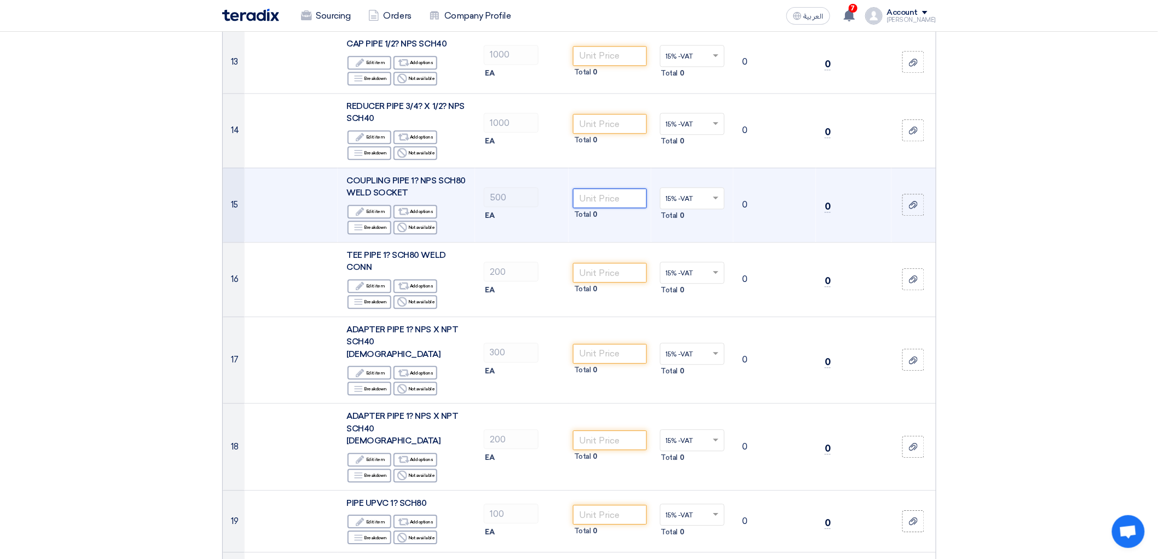
click at [594, 208] on input "number" at bounding box center [610, 198] width 74 height 20
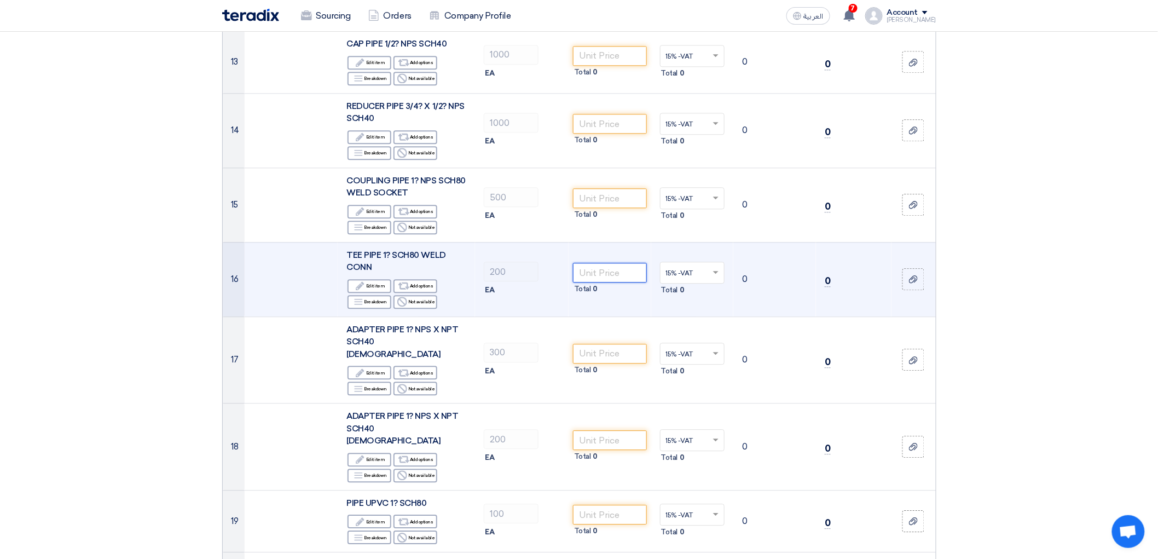
click at [628, 282] on input "number" at bounding box center [610, 273] width 74 height 20
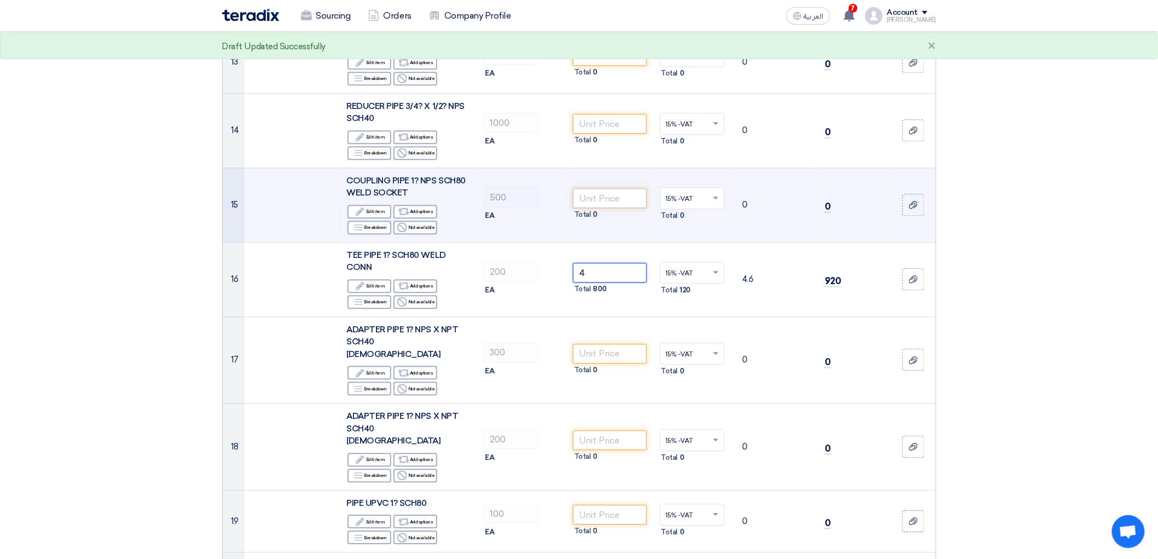
type input "4"
click at [608, 208] on input "number" at bounding box center [610, 198] width 74 height 20
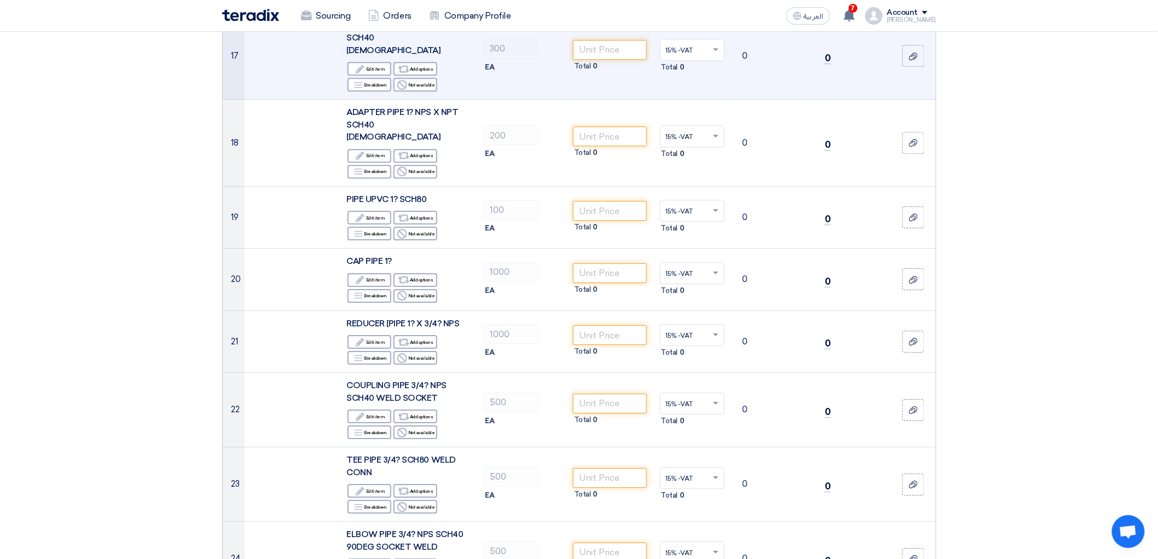
scroll to position [1337, 0]
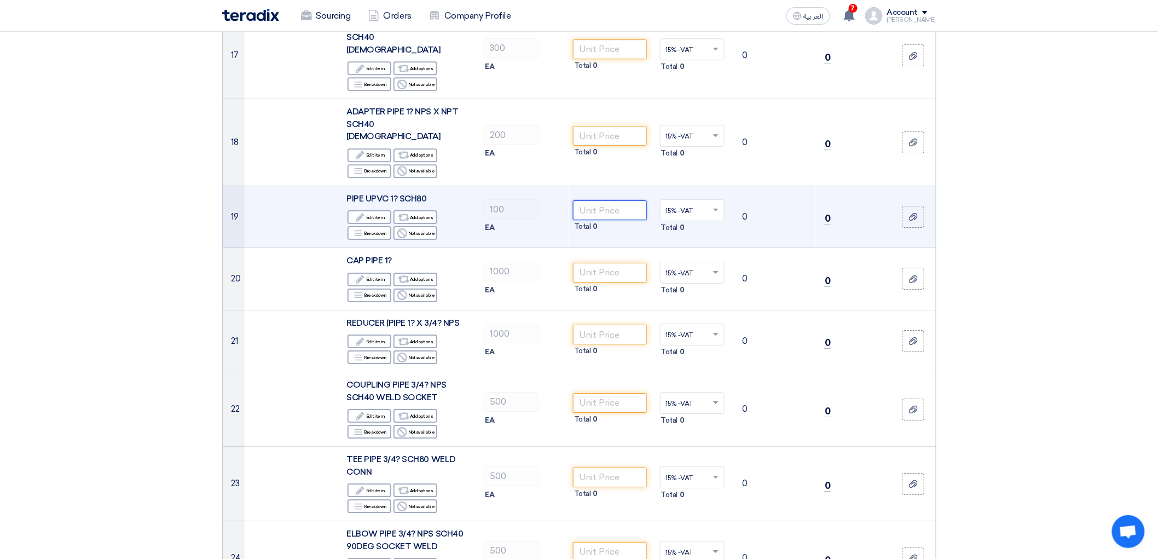
click at [632, 220] on input "number" at bounding box center [610, 210] width 74 height 20
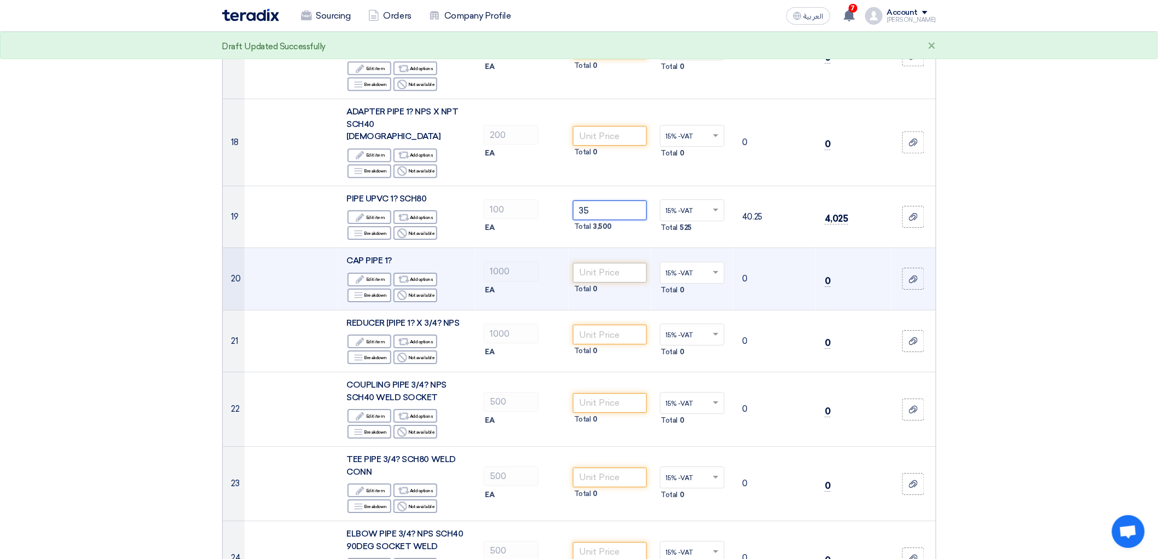
type input "35"
click at [603, 282] on input "number" at bounding box center [610, 273] width 74 height 20
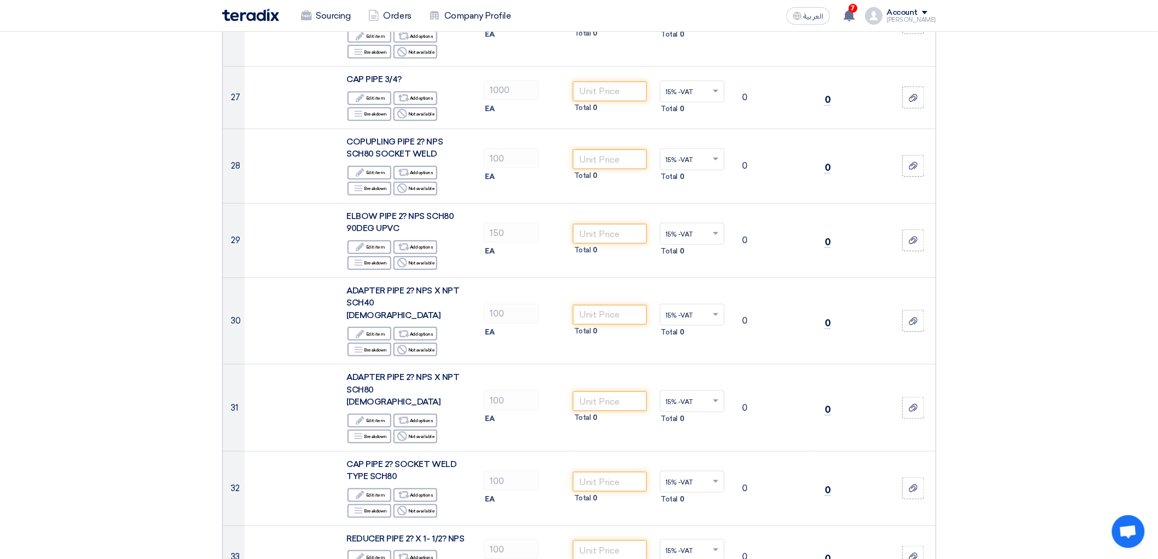
scroll to position [2067, 0]
